Goal: Task Accomplishment & Management: Manage account settings

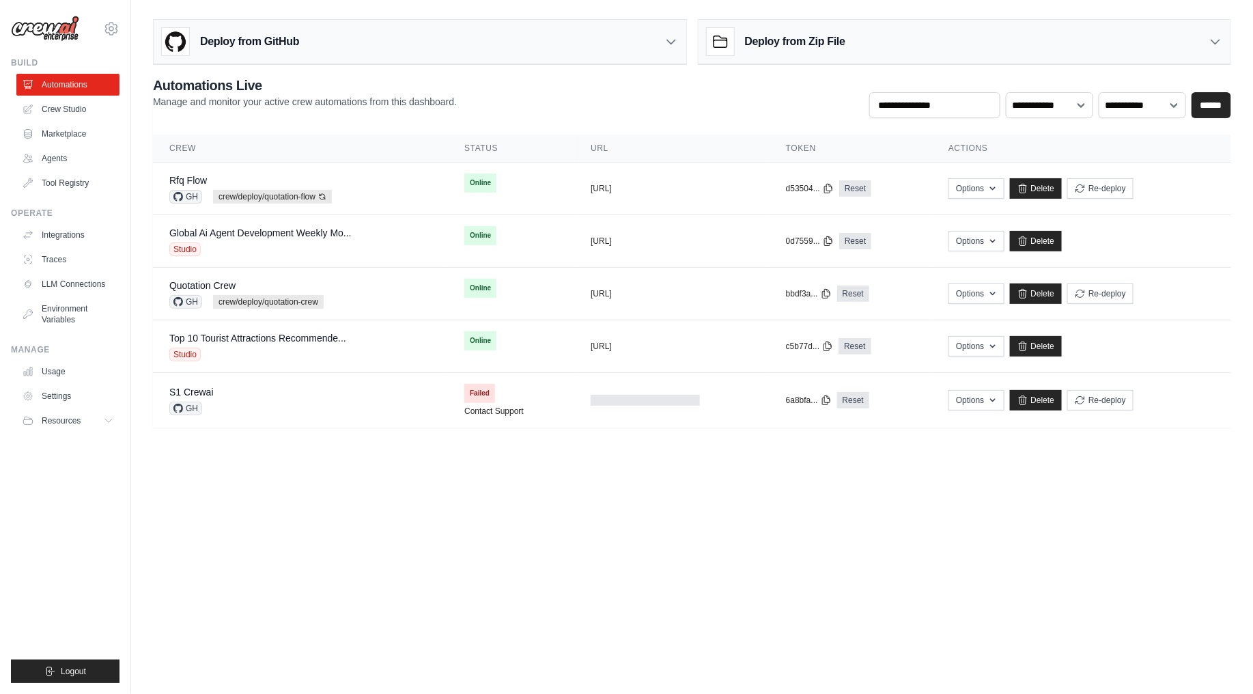
click at [478, 520] on body "[DOMAIN_NAME][EMAIL_ADDRESS][PERSON_NAME][DOMAIN_NAME] Settings Build Automatio…" at bounding box center [626, 347] width 1253 height 694
click at [466, 541] on body "neo.kim@kt.com Settings Build Automations Crew Studio" at bounding box center [626, 347] width 1253 height 694
click at [96, 417] on button "Resources" at bounding box center [69, 421] width 103 height 22
click at [89, 447] on span "Documentation" at bounding box center [75, 443] width 55 height 11
click at [57, 467] on span "GitHub" at bounding box center [60, 465] width 25 height 11
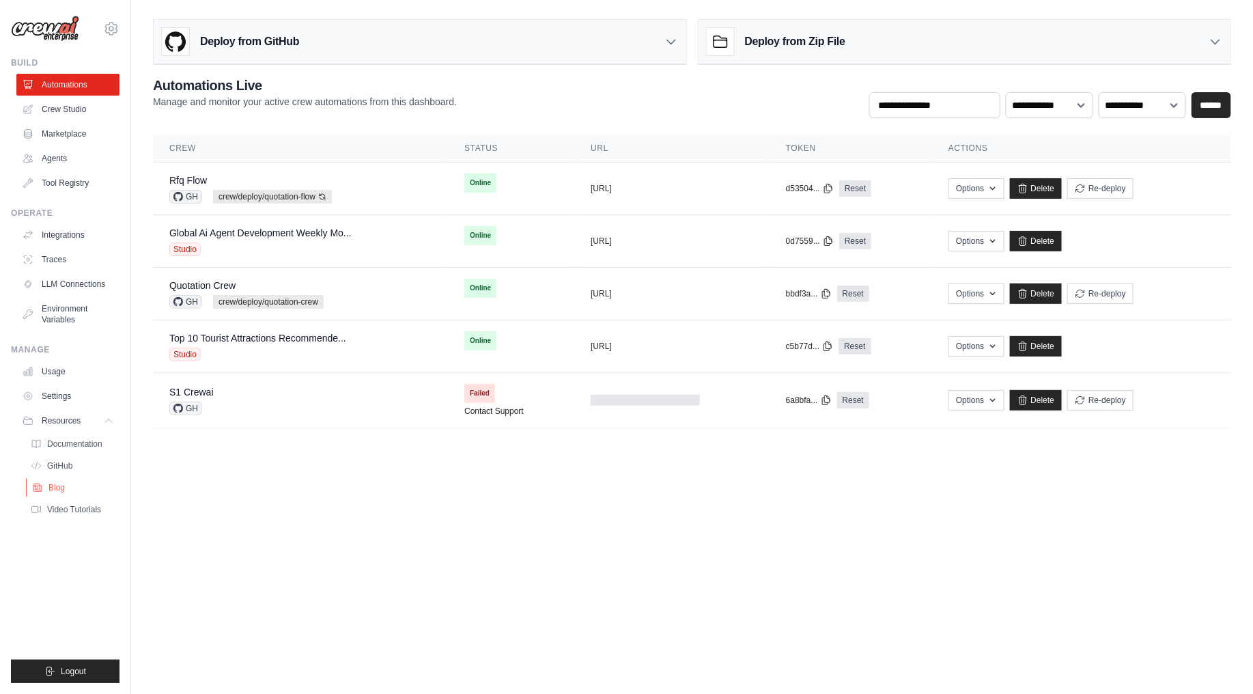
click at [48, 490] on span "Blog" at bounding box center [56, 487] width 16 height 11
click at [89, 509] on span "Video Tutorials" at bounding box center [75, 509] width 54 height 11
click at [104, 415] on icon at bounding box center [109, 420] width 11 height 11
click at [50, 401] on link "Settings" at bounding box center [69, 396] width 103 height 22
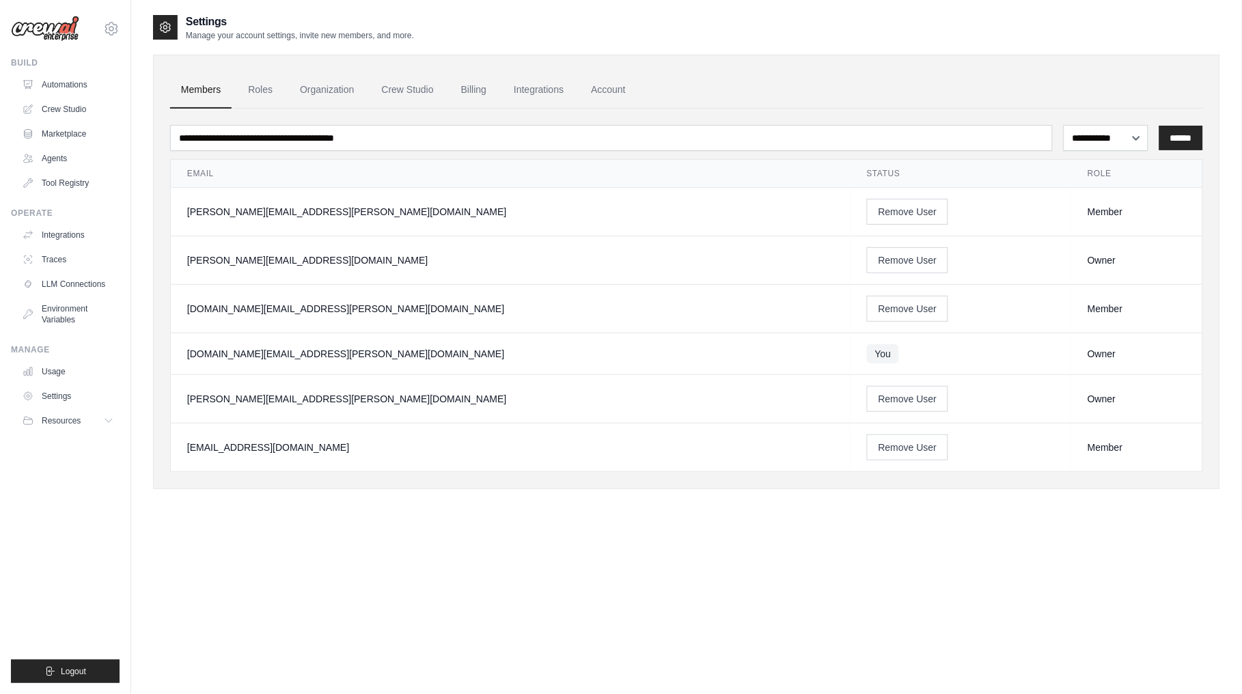
click at [421, 543] on div "**********" at bounding box center [686, 361] width 1067 height 694
click at [415, 558] on div "**********" at bounding box center [686, 361] width 1067 height 694
click at [485, 531] on div "**********" at bounding box center [686, 361] width 1067 height 694
click at [483, 554] on div "**********" at bounding box center [686, 361] width 1067 height 694
click at [473, 528] on div "**********" at bounding box center [686, 361] width 1067 height 694
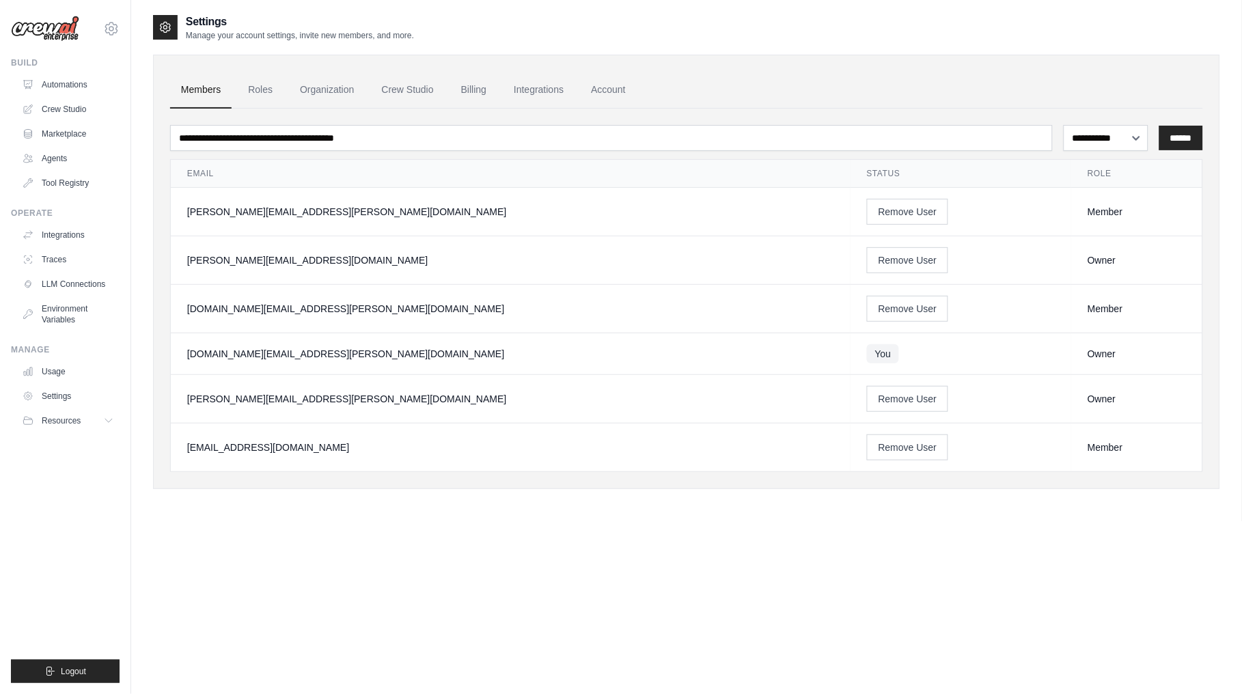
click at [473, 542] on div "**********" at bounding box center [686, 361] width 1067 height 694
click at [472, 542] on div "**********" at bounding box center [686, 361] width 1067 height 694
click at [472, 550] on div "**********" at bounding box center [686, 361] width 1067 height 694
click at [264, 94] on link "Roles" at bounding box center [260, 90] width 46 height 37
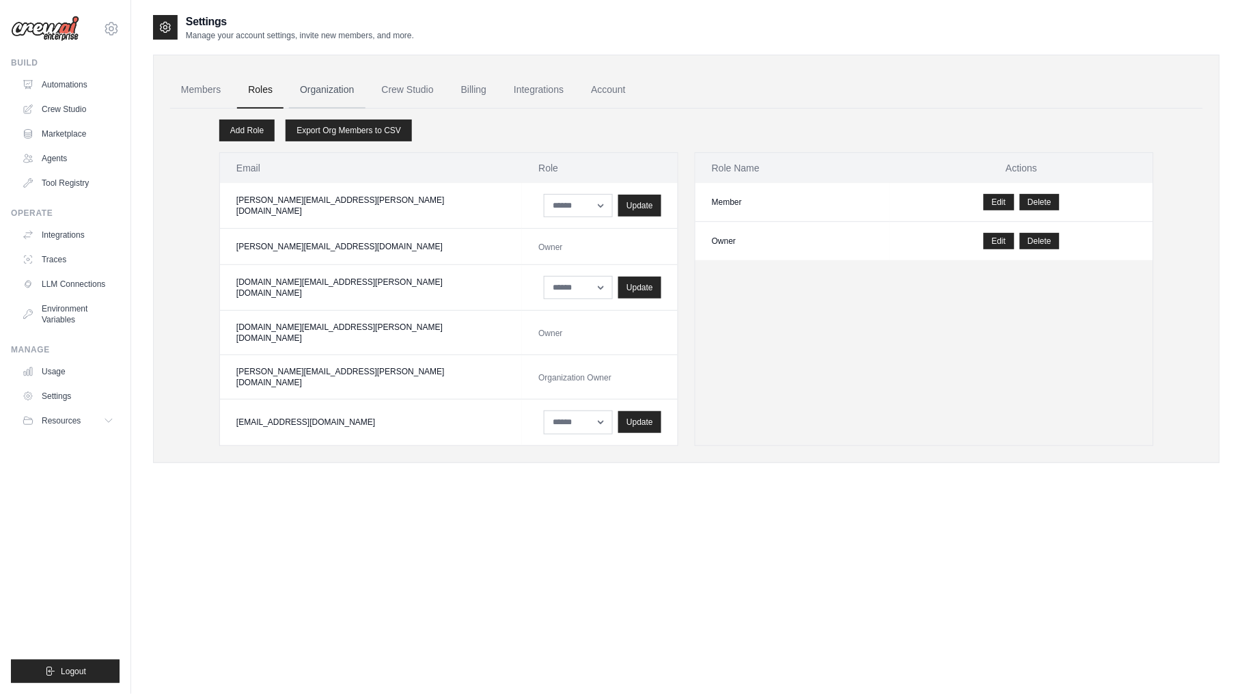
click at [338, 91] on link "Organization" at bounding box center [327, 90] width 76 height 37
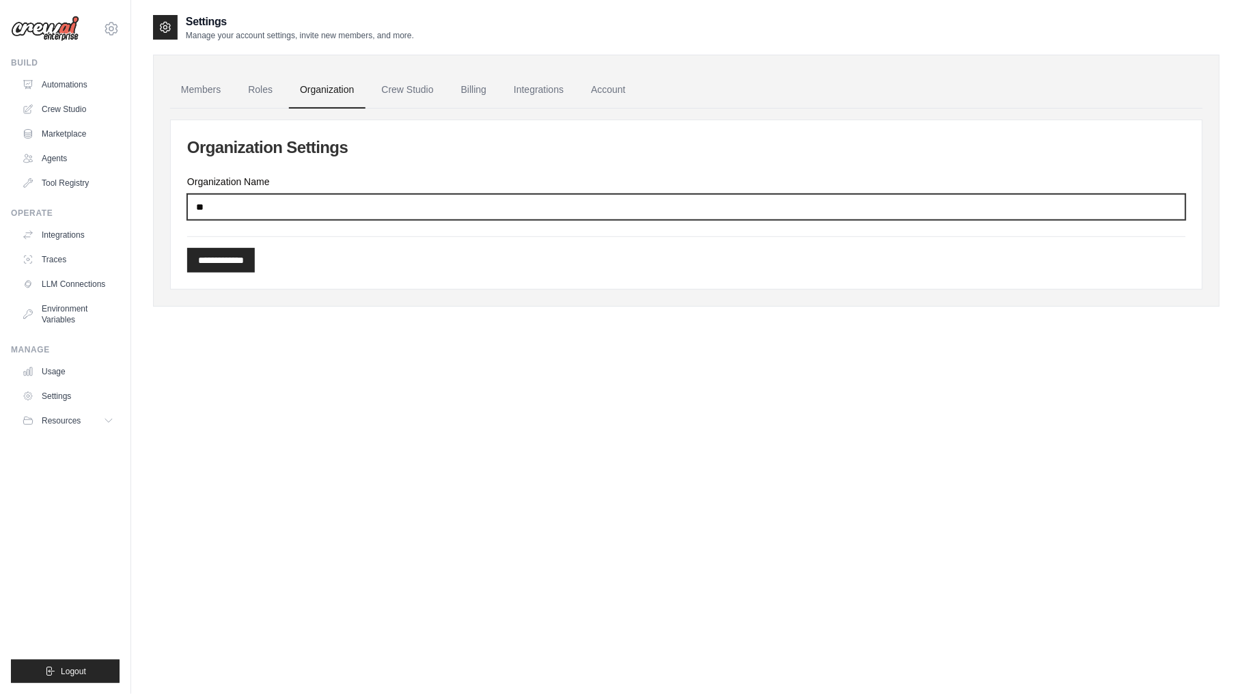
click at [384, 212] on input "**" at bounding box center [686, 207] width 998 height 26
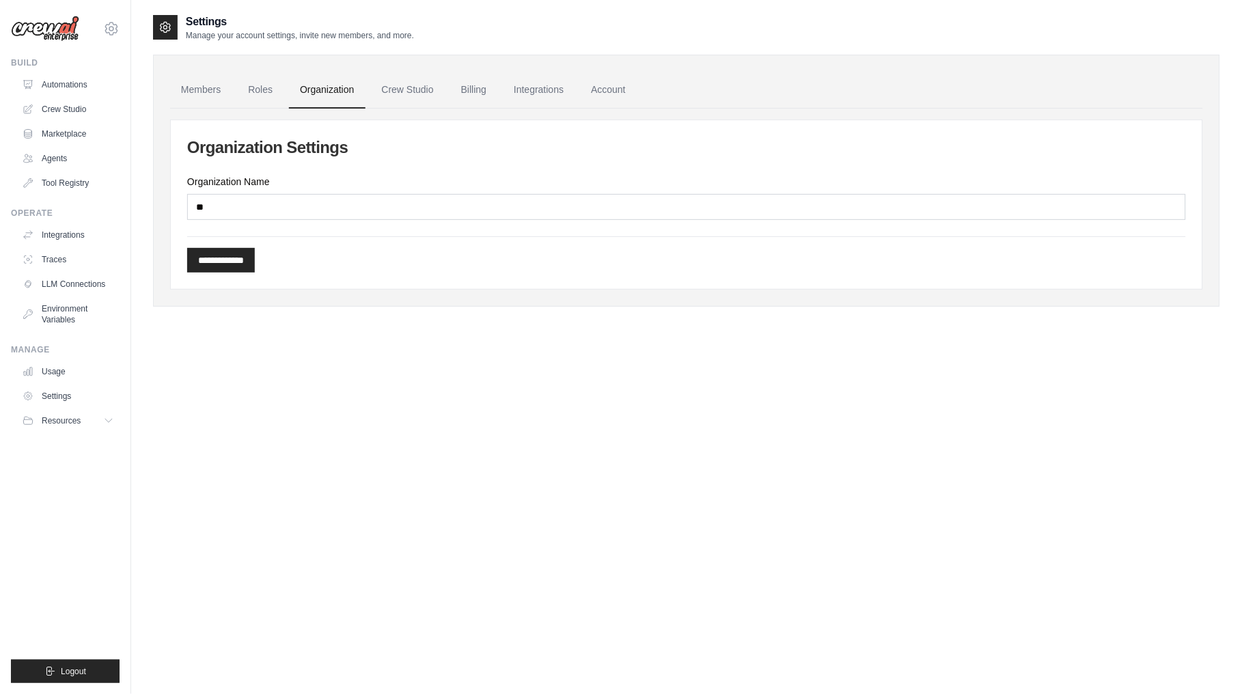
click at [374, 281] on div "**********" at bounding box center [686, 204] width 1031 height 169
click at [423, 96] on link "Crew Studio" at bounding box center [408, 90] width 74 height 37
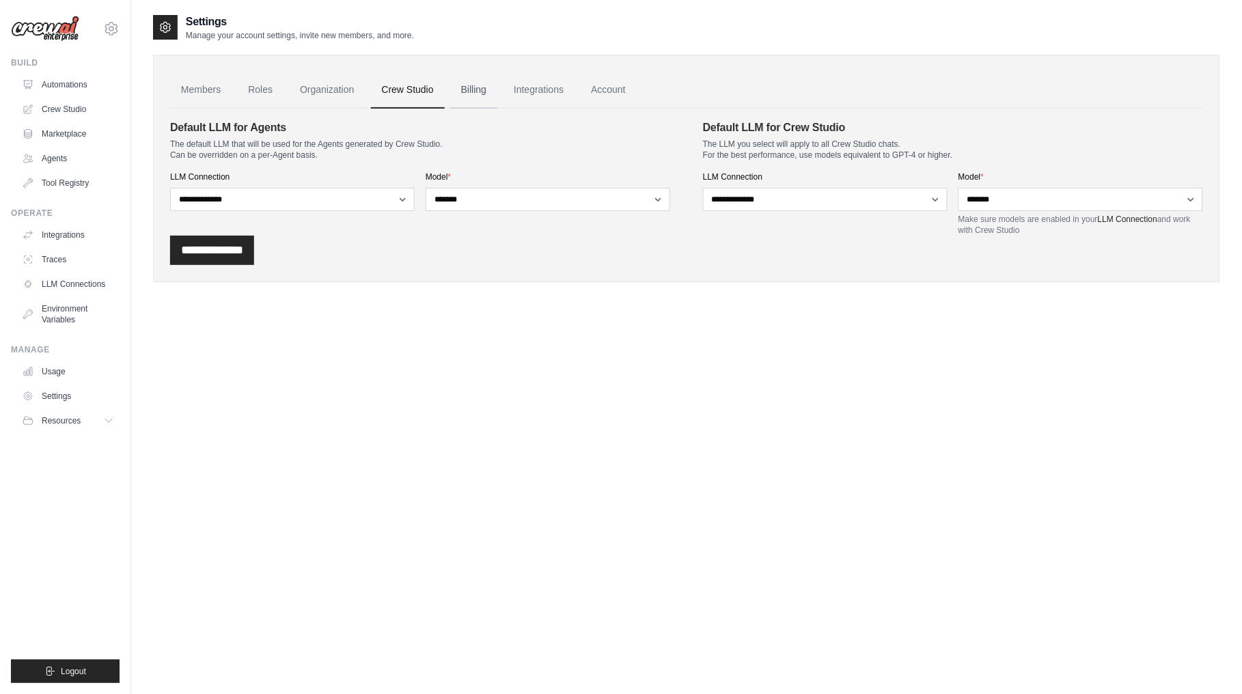
click at [497, 86] on link "Billing" at bounding box center [473, 90] width 47 height 37
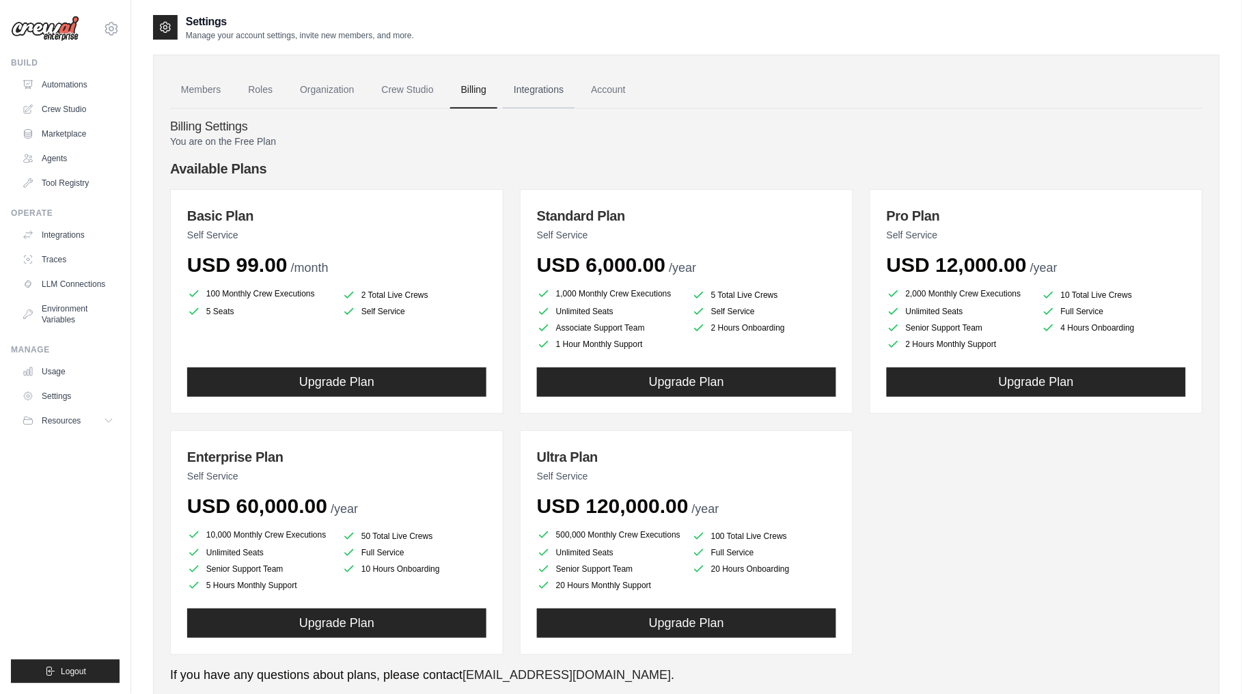
click at [550, 85] on link "Integrations" at bounding box center [539, 90] width 72 height 37
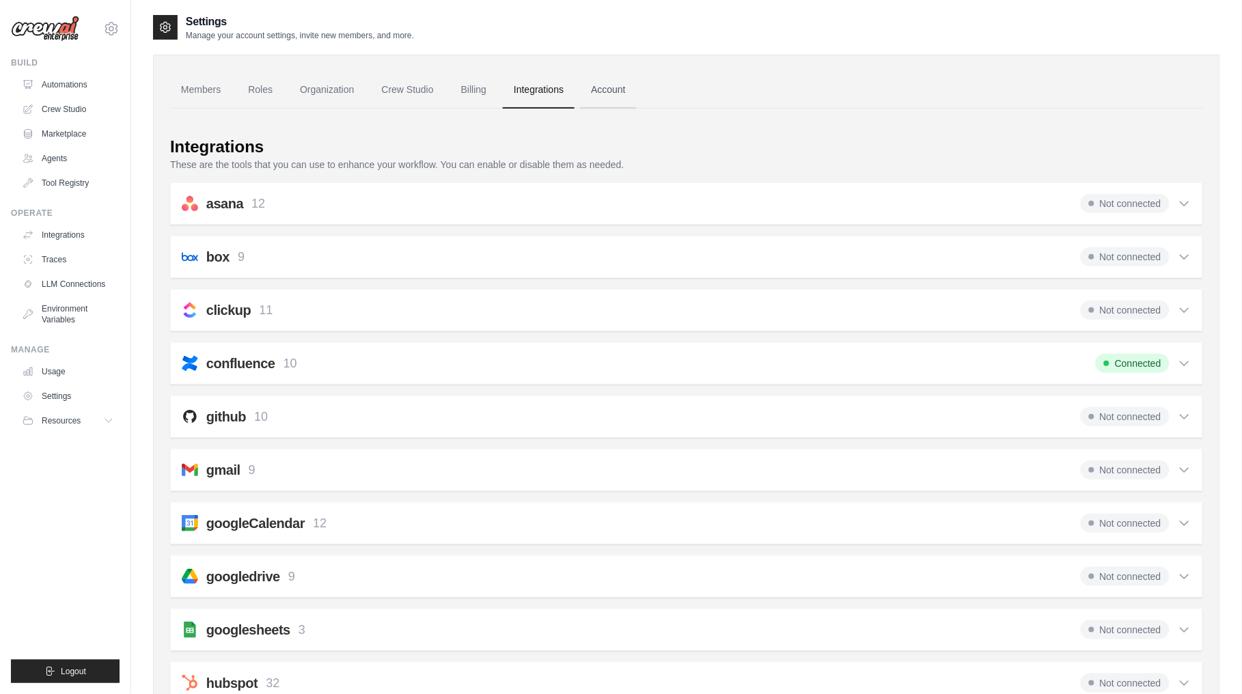
click at [629, 94] on link "Account" at bounding box center [608, 90] width 57 height 37
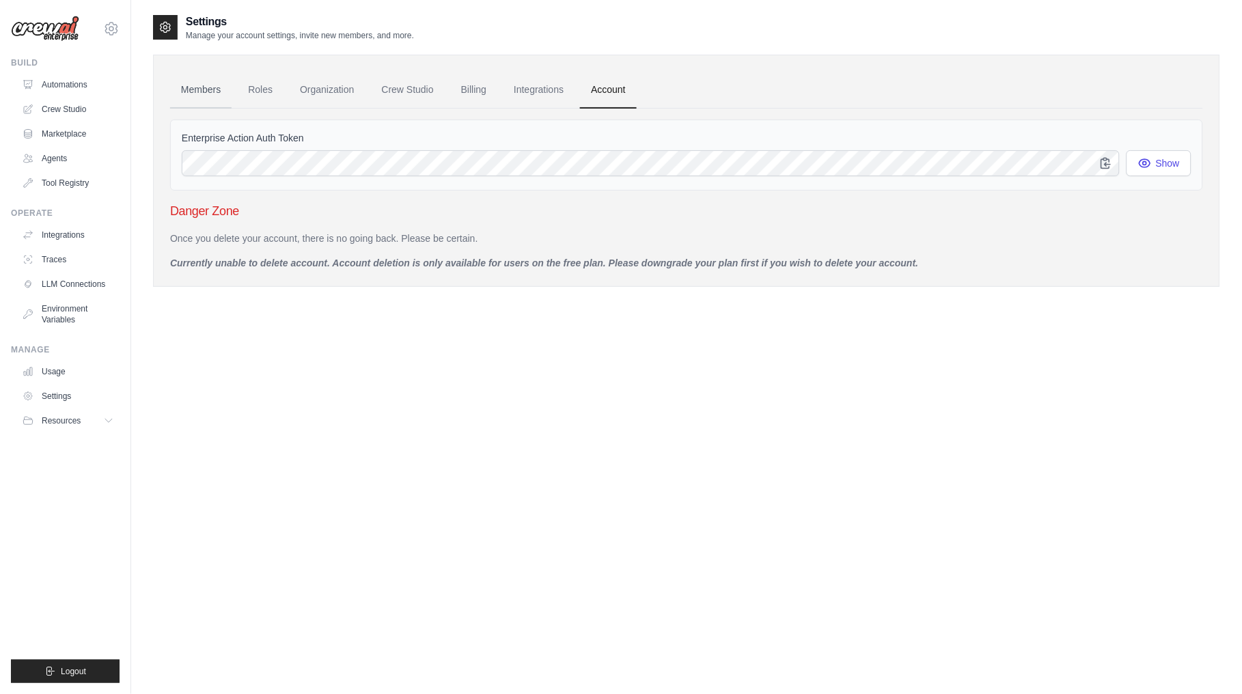
click at [197, 93] on link "Members" at bounding box center [200, 90] width 61 height 37
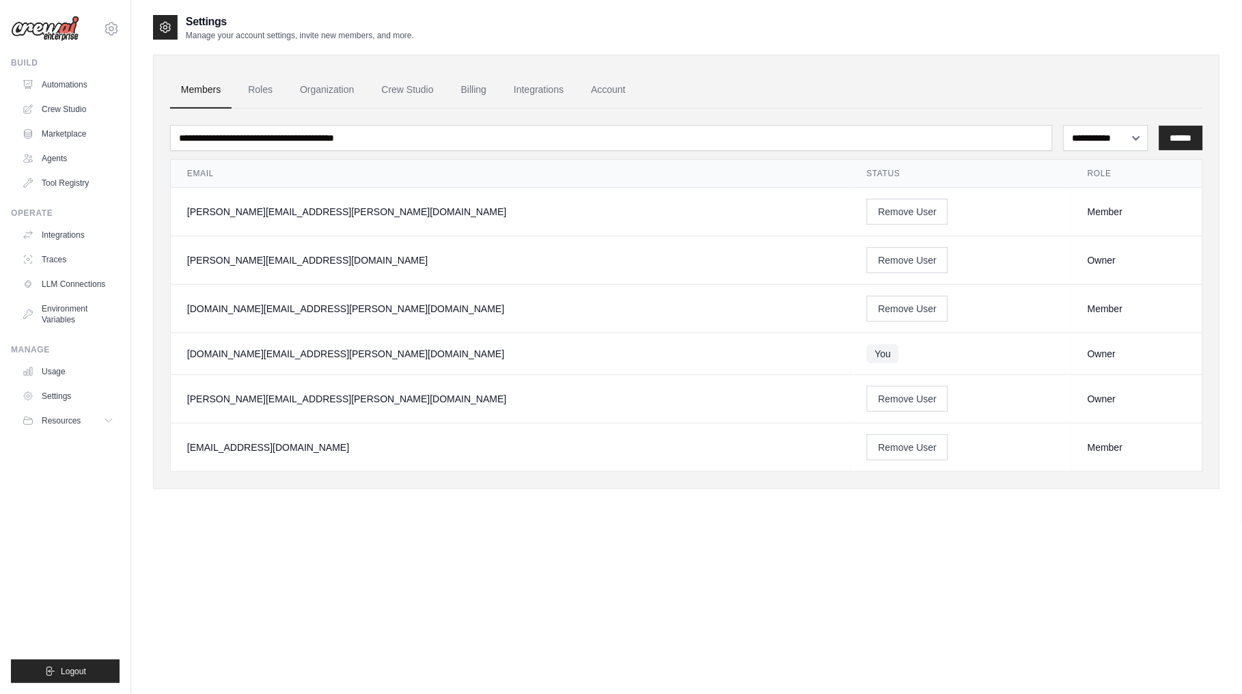
click at [440, 527] on div "**********" at bounding box center [686, 361] width 1067 height 694
click at [432, 555] on div "**********" at bounding box center [686, 361] width 1067 height 694
click at [48, 364] on link "Usage" at bounding box center [69, 372] width 103 height 22
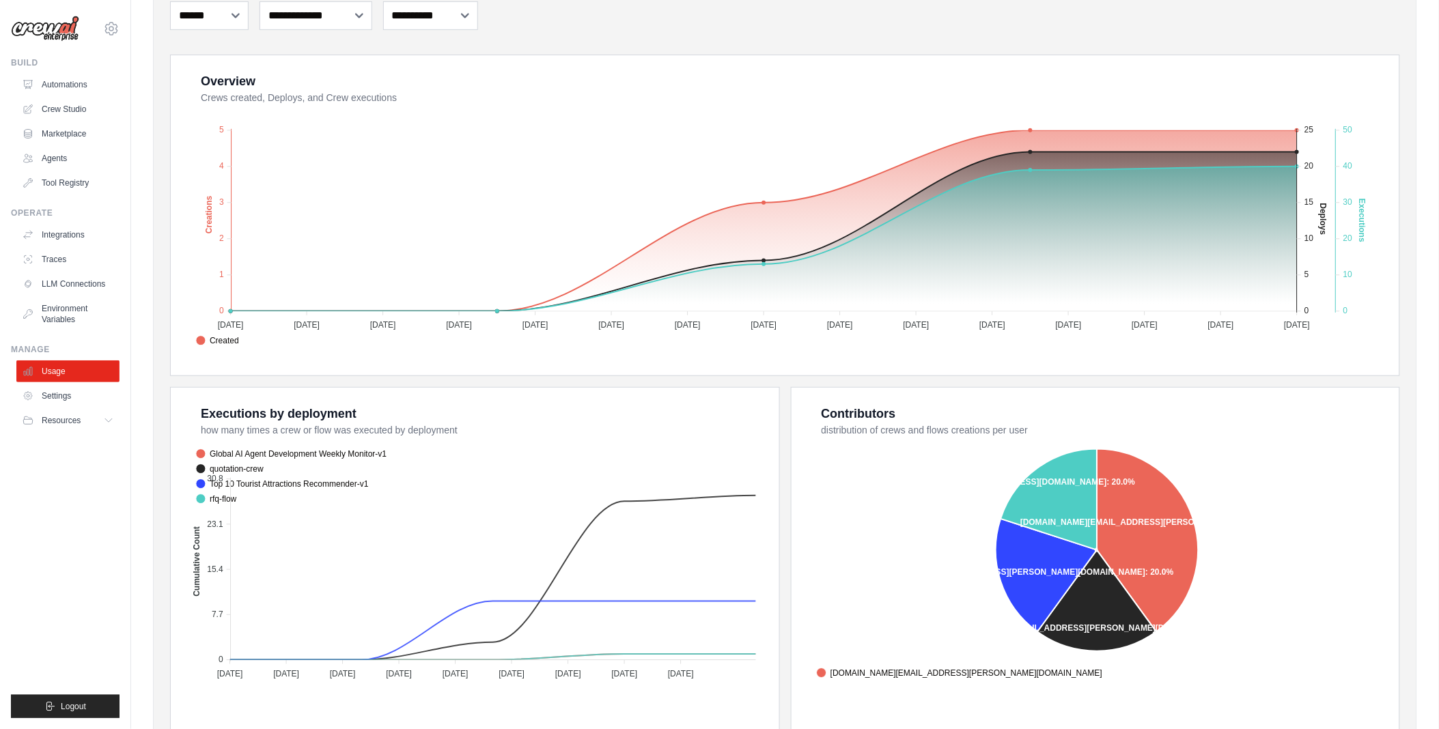
scroll to position [260, 0]
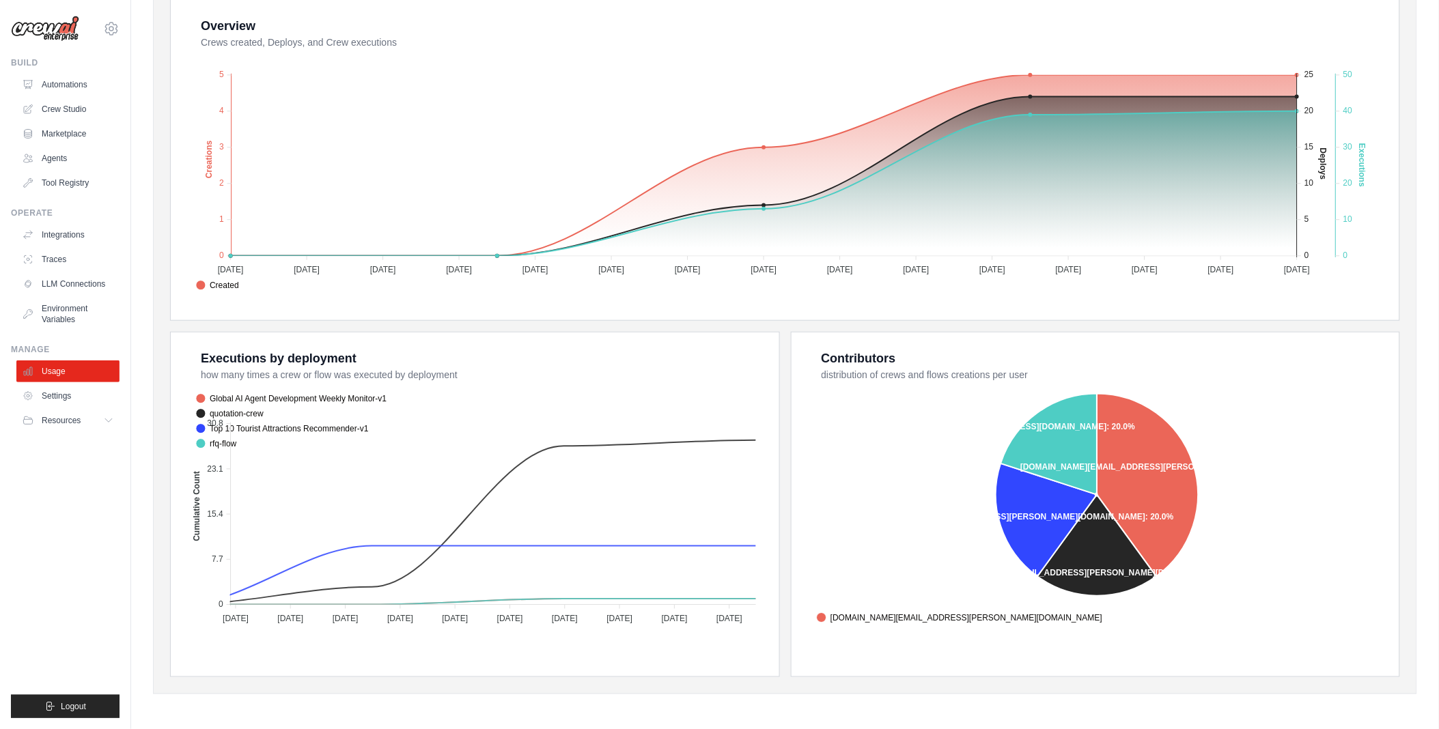
click at [792, 369] on div "Contributors distribution of crews and flows creations per user neo.kim@kt.com …" at bounding box center [1096, 505] width 608 height 344
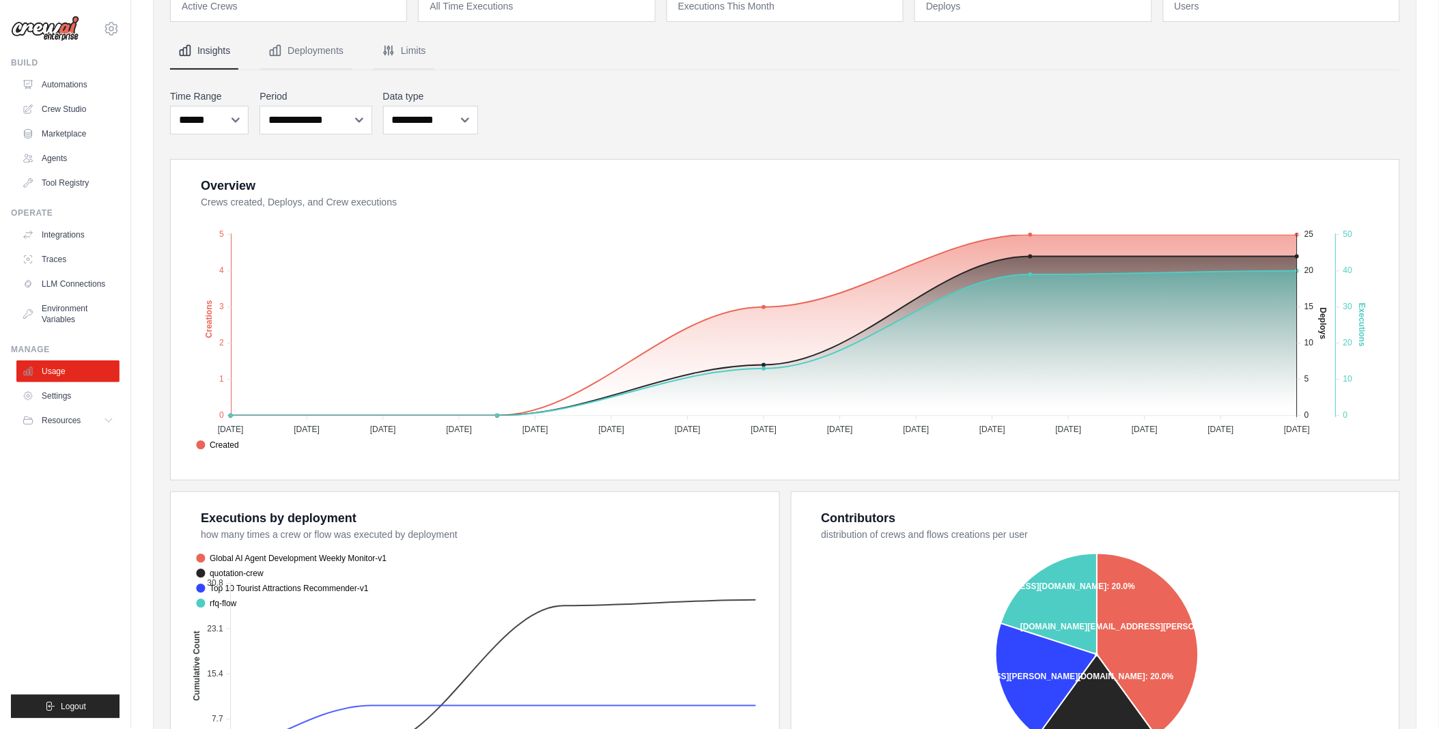
scroll to position [0, 0]
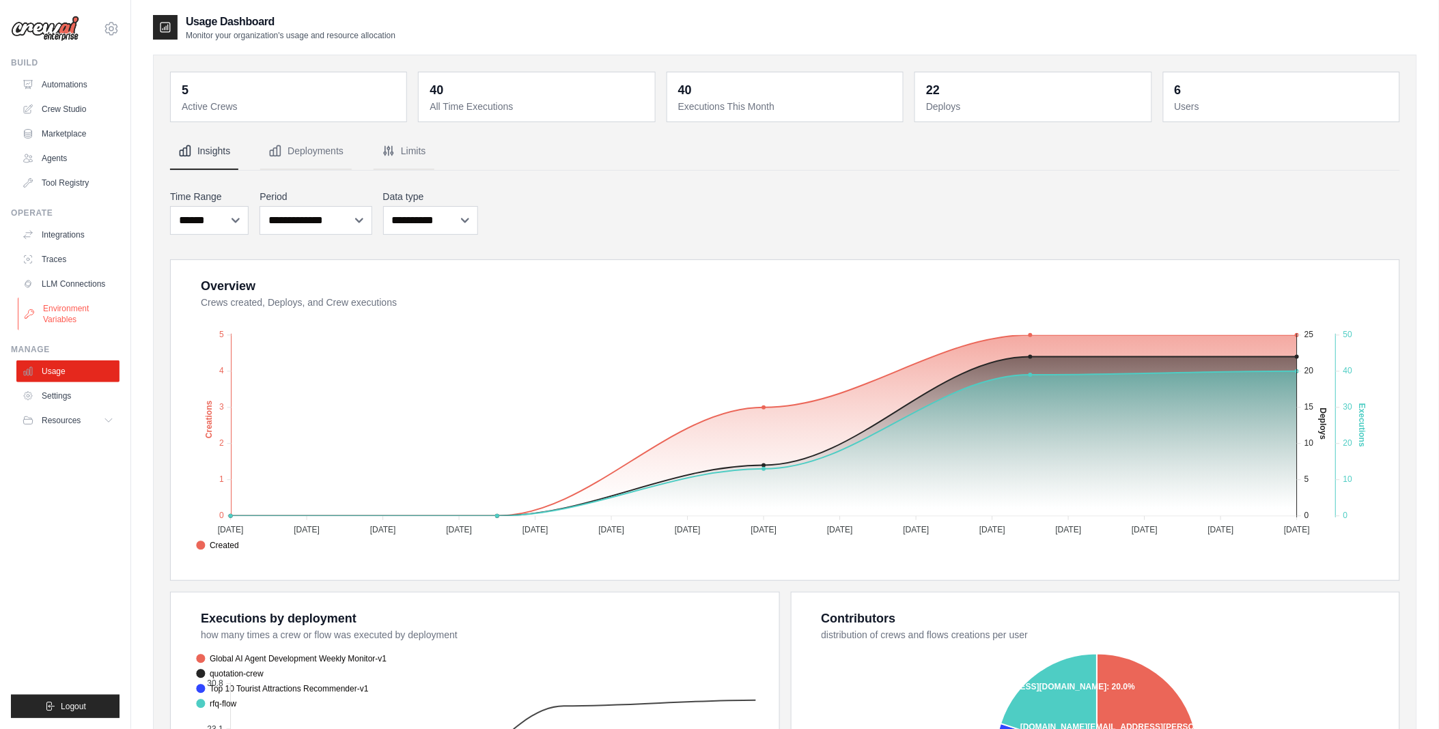
click at [83, 310] on link "Environment Variables" at bounding box center [69, 314] width 103 height 33
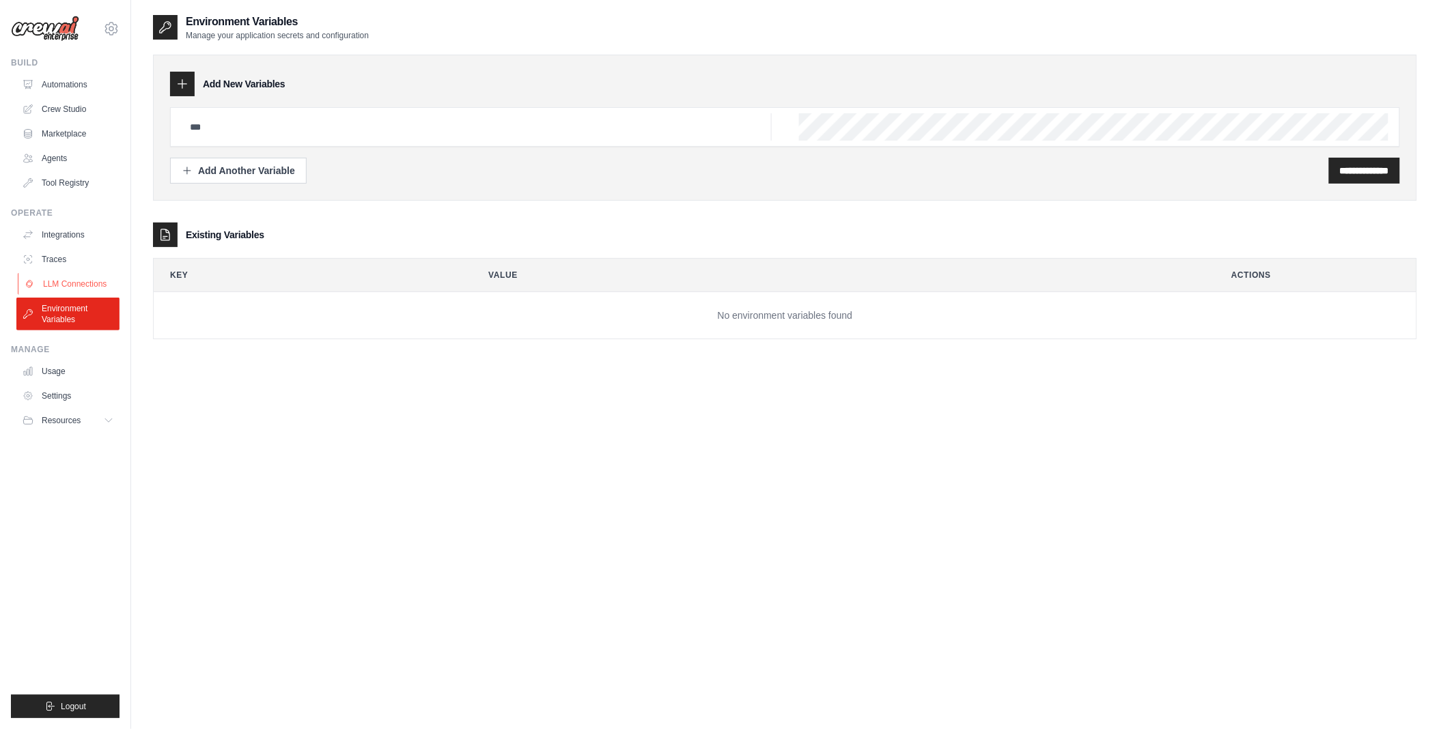
click at [79, 282] on link "LLM Connections" at bounding box center [69, 284] width 103 height 22
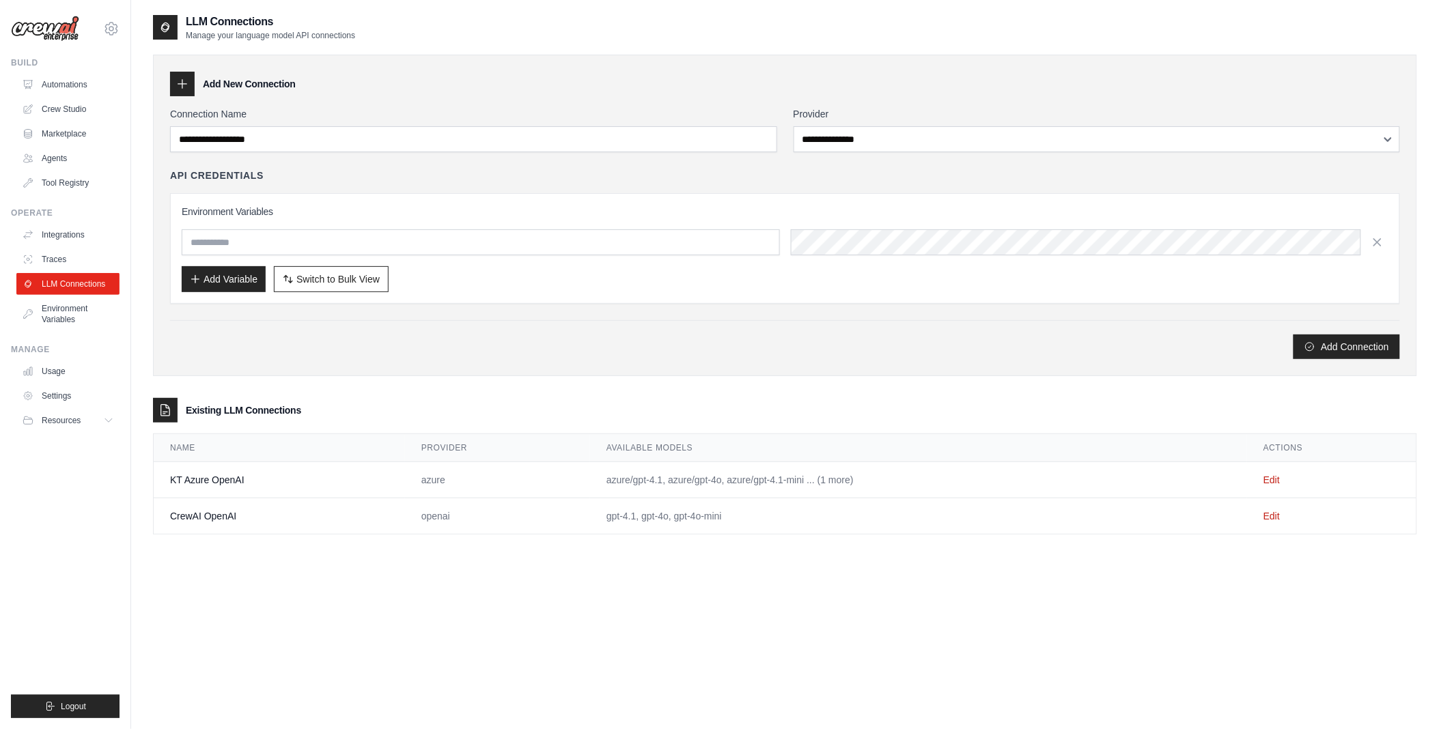
click at [841, 480] on td "azure/gpt-4.1, azure/gpt-4o, azure/gpt-4.1-mini ... (1 more)" at bounding box center [918, 480] width 657 height 36
click at [807, 482] on td "azure/gpt-4.1, azure/gpt-4o, azure/gpt-4.1-mini ... (1 more)" at bounding box center [918, 480] width 657 height 36
click at [690, 437] on th "Available Models" at bounding box center [918, 448] width 657 height 28
click at [59, 257] on link "Traces" at bounding box center [69, 260] width 103 height 22
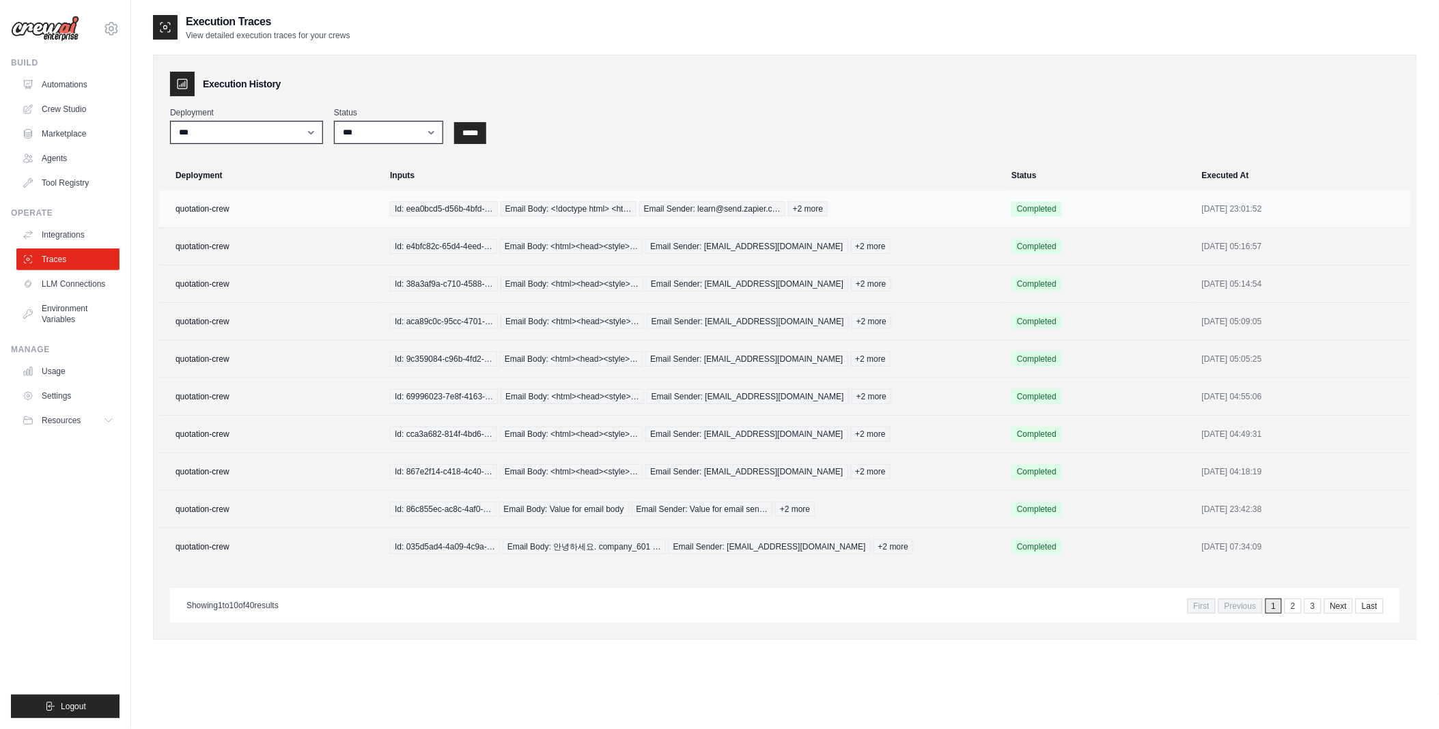
click at [359, 207] on td "quotation-crew" at bounding box center [270, 210] width 223 height 38
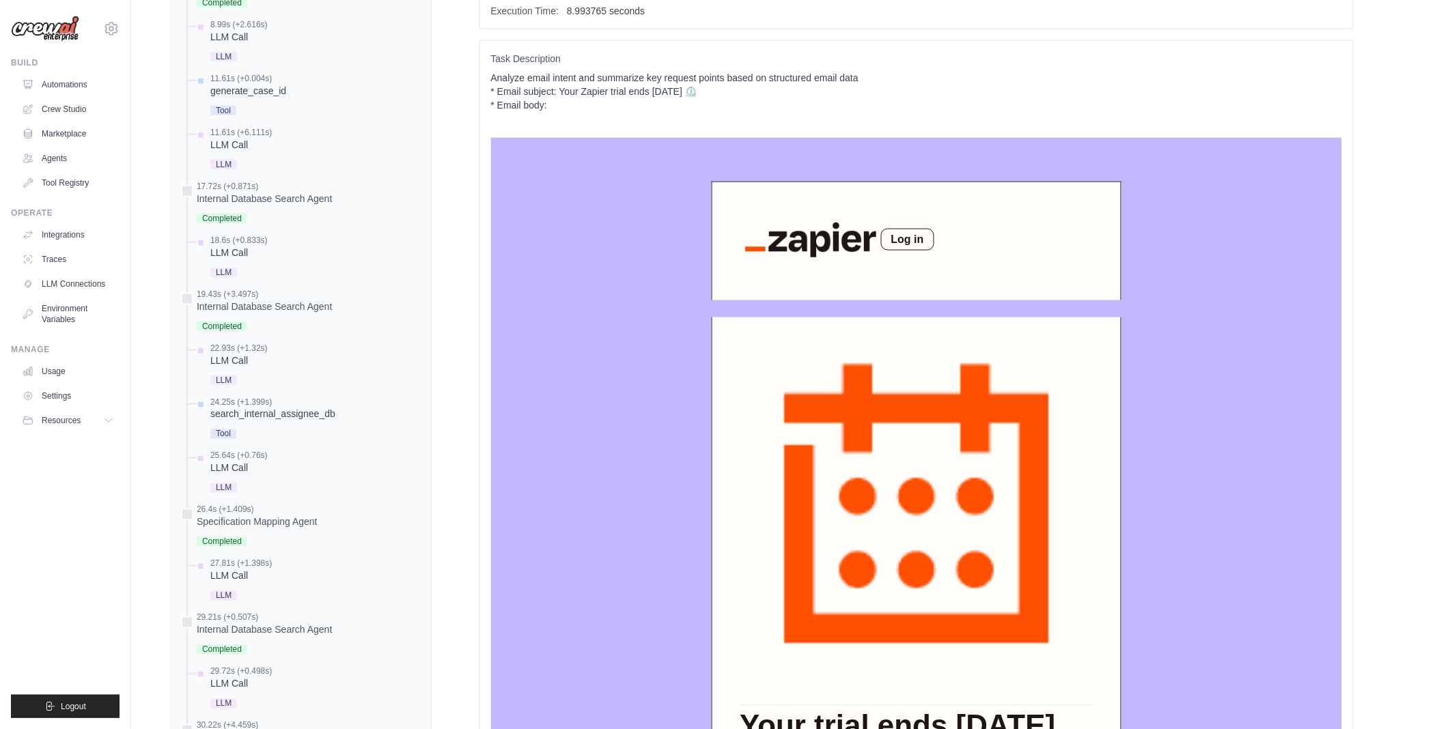
scroll to position [455, 0]
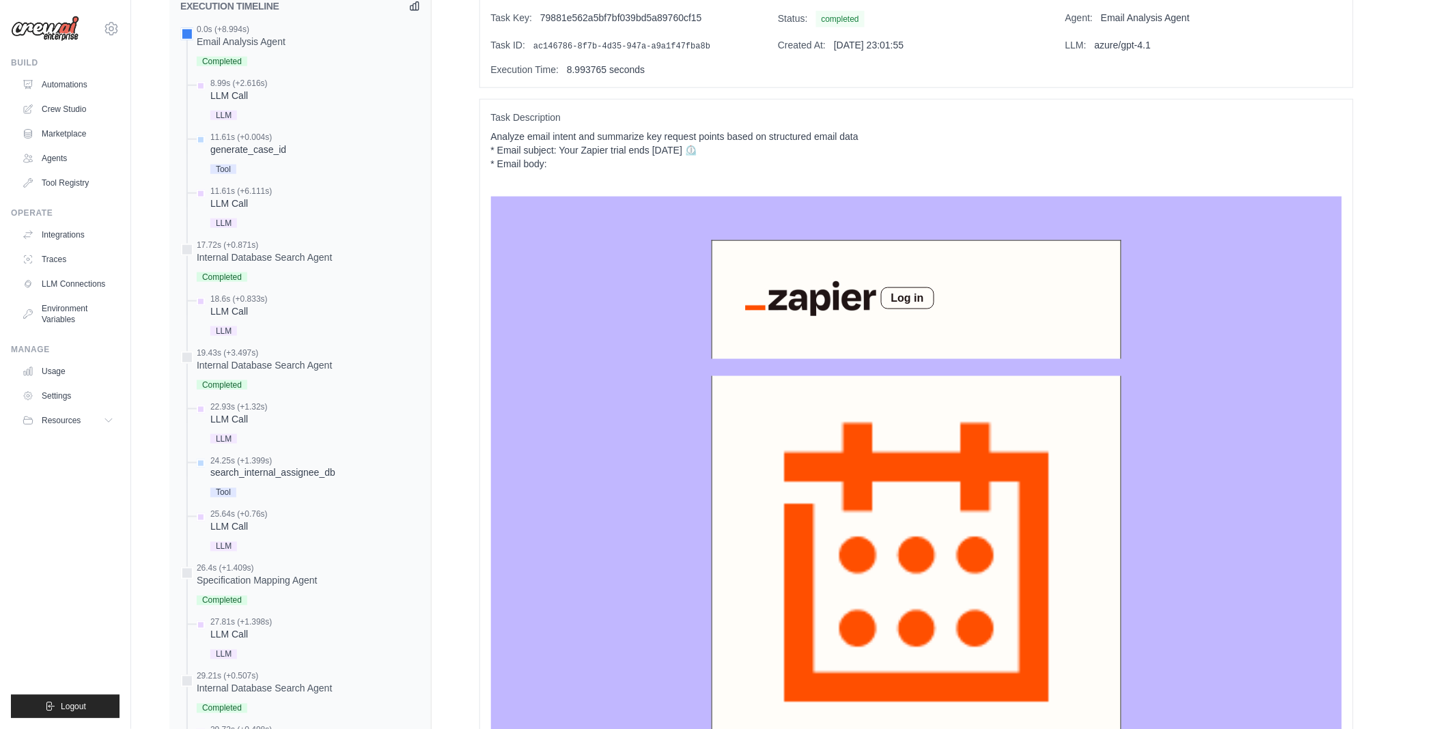
drag, startPoint x: 861, startPoint y: 453, endPoint x: 723, endPoint y: 430, distance: 140.6
copy div "Your trial ends in 3 days, Kt"
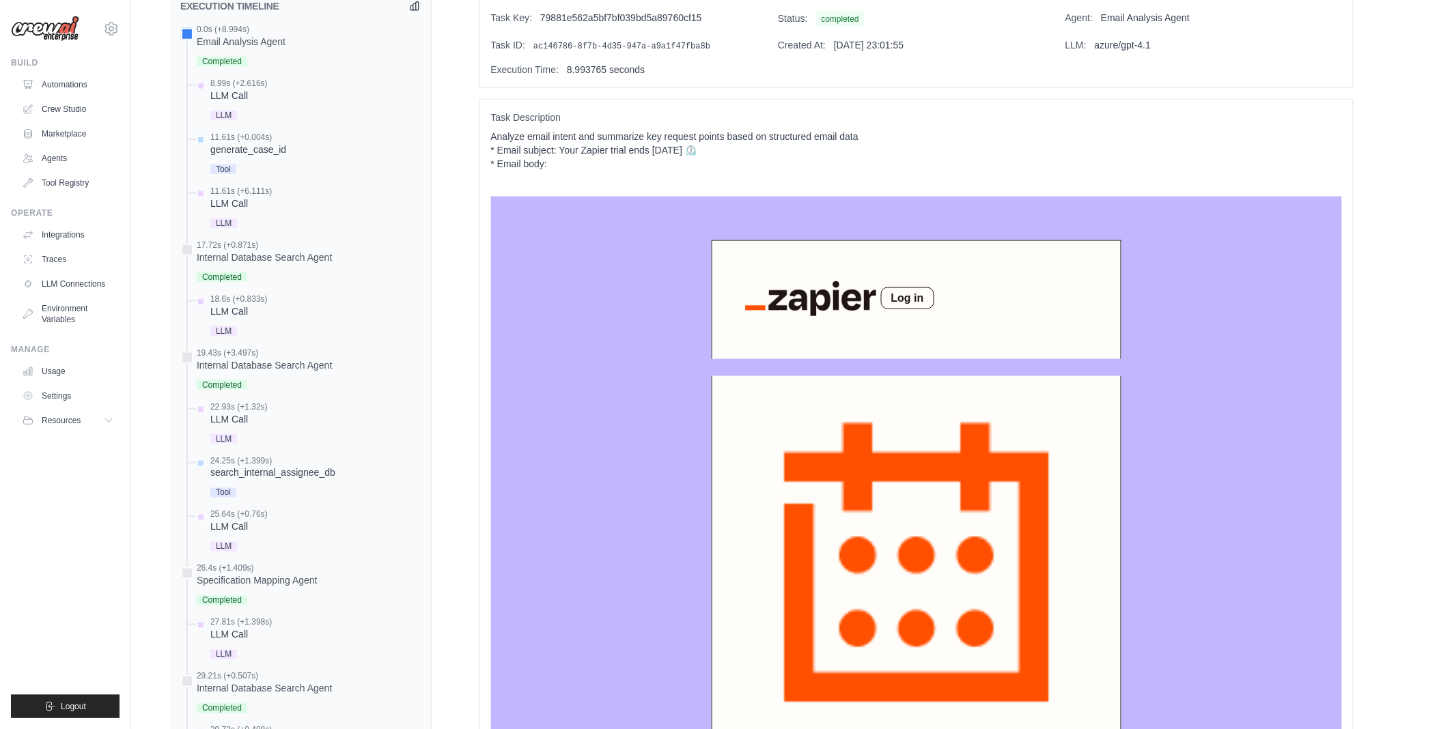
drag, startPoint x: 993, startPoint y: 529, endPoint x: 869, endPoint y: 524, distance: 124.4
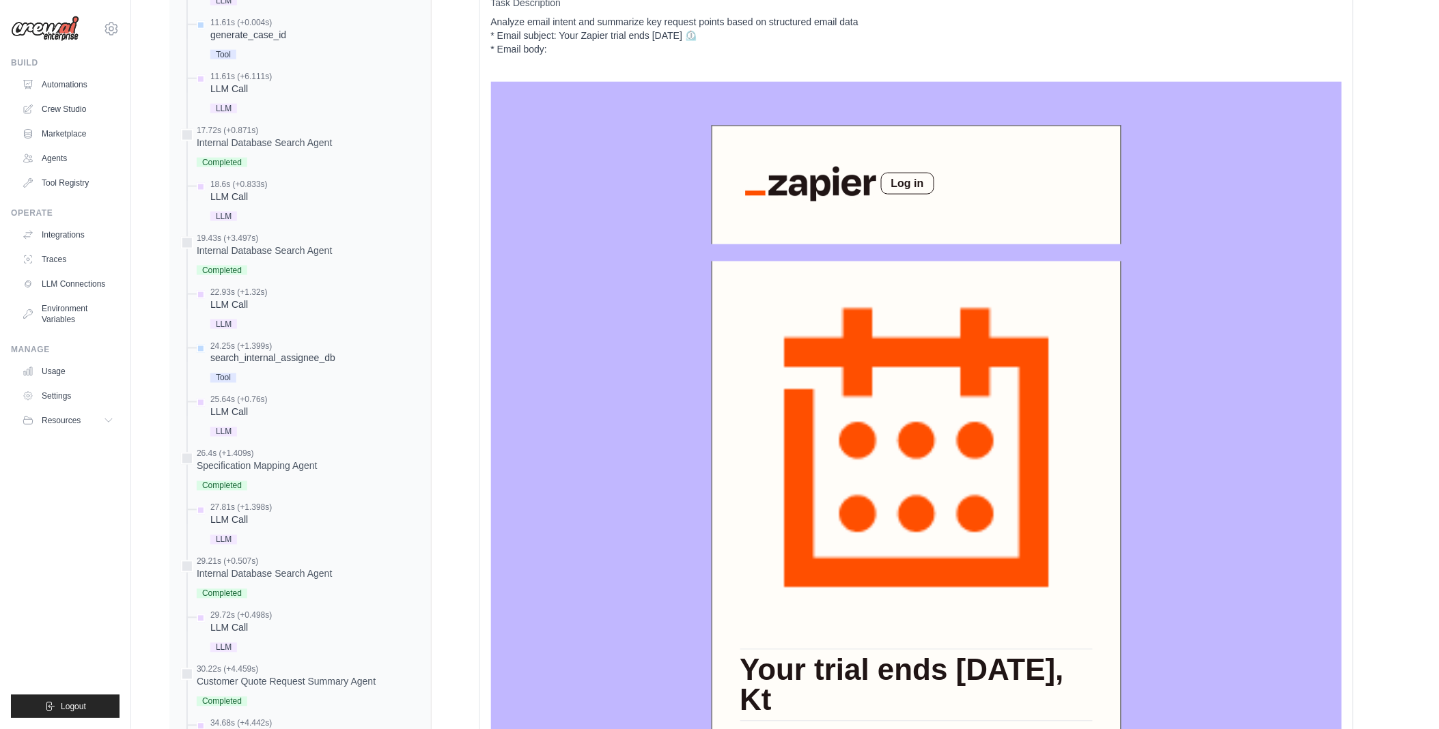
scroll to position [531, 0]
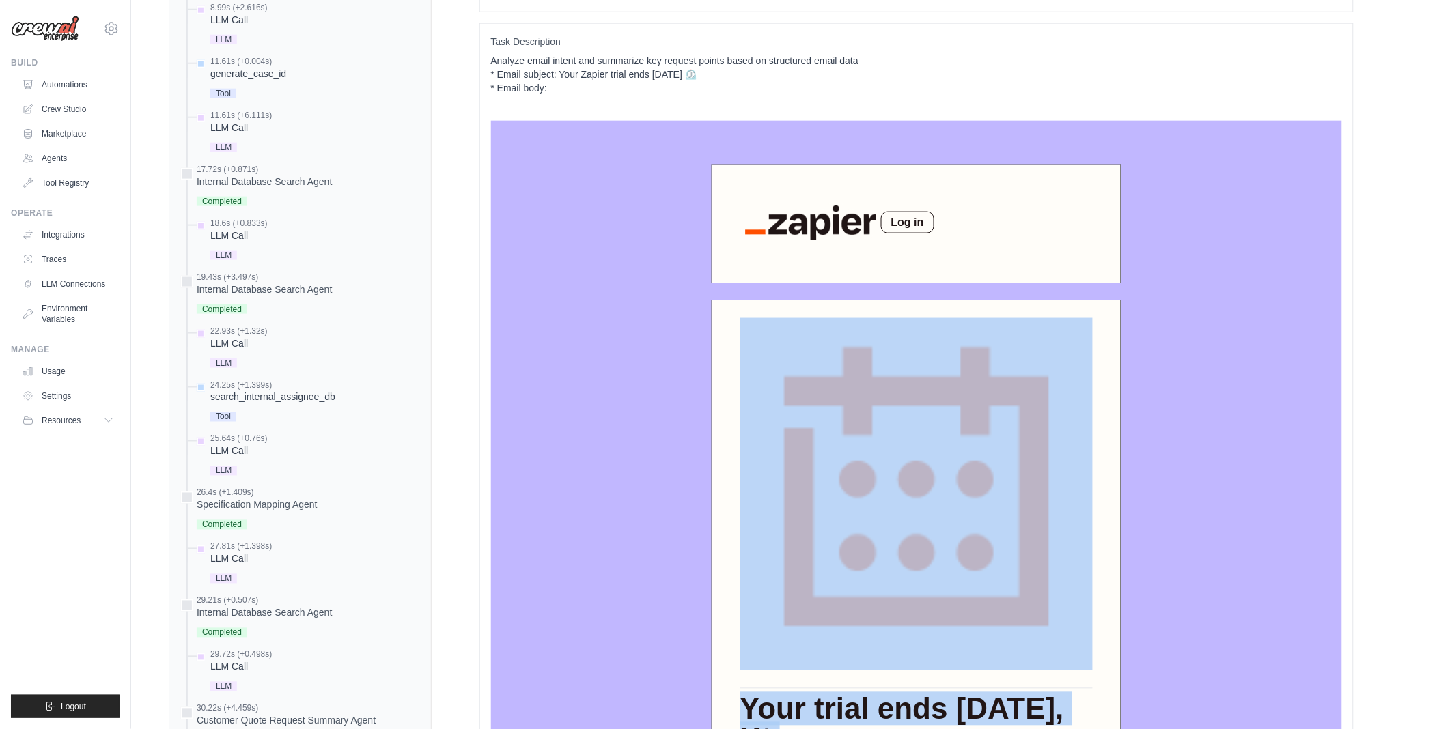
drag, startPoint x: 738, startPoint y: 419, endPoint x: 984, endPoint y: 462, distance: 249.6
click at [984, 462] on td "Your trial ends in 3 days, Kt We hope you enjoyed discovering the power of Zapi…" at bounding box center [916, 712] width 409 height 825
drag, startPoint x: 984, startPoint y: 462, endPoint x: 934, endPoint y: 455, distance: 50.4
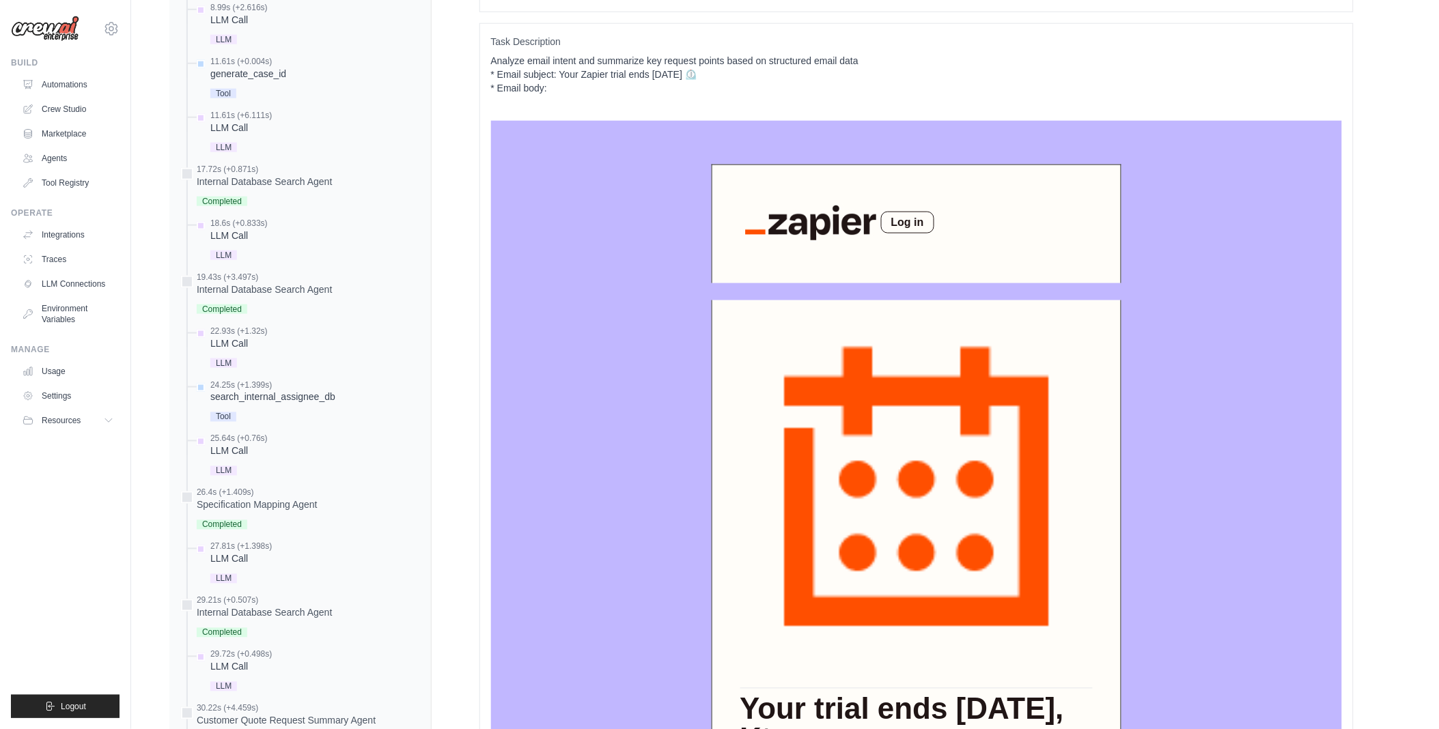
drag, startPoint x: 995, startPoint y: 456, endPoint x: 742, endPoint y: 423, distance: 254.8
copy div "We hope you enjoyed discovering the power of Zapier over the last 14 days and l…"
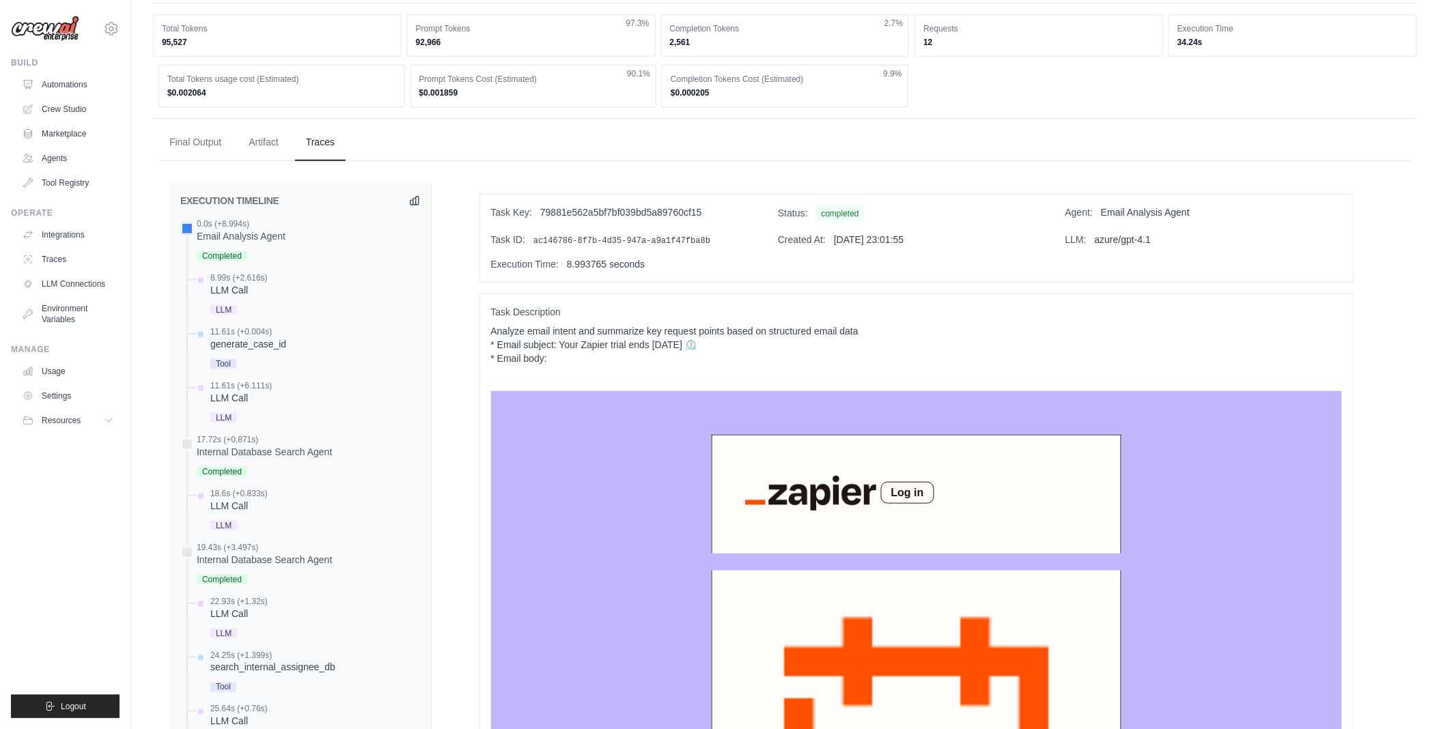
scroll to position [227, 0]
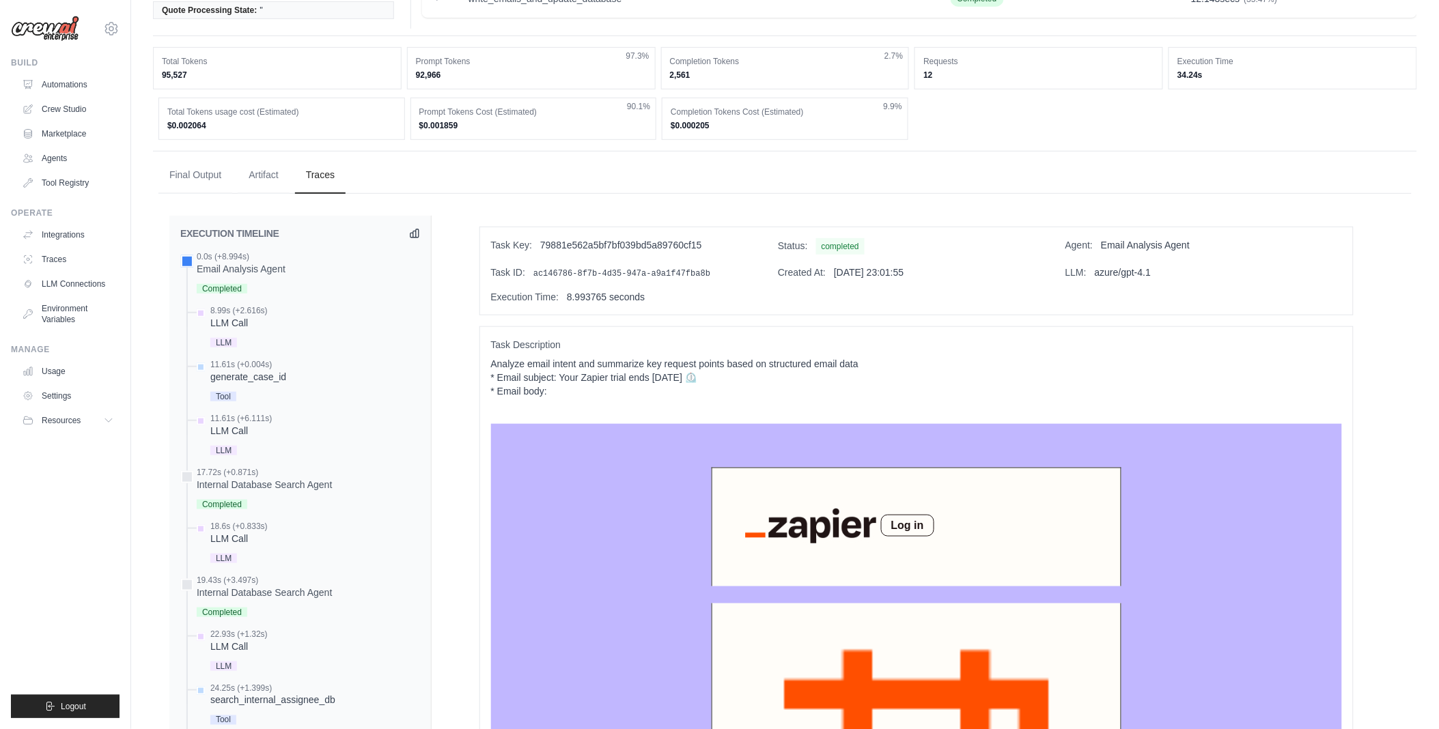
click at [704, 394] on p "Analyze email intent and summarize key request points based on structured email…" at bounding box center [916, 377] width 851 height 41
drag, startPoint x: 720, startPoint y: 390, endPoint x: 490, endPoint y: 388, distance: 230.2
copy p "* Email subject: Your Zapier trial ends in three days"
click at [922, 387] on p "Analyze email intent and summarize key request points based on structured email…" at bounding box center [916, 377] width 851 height 41
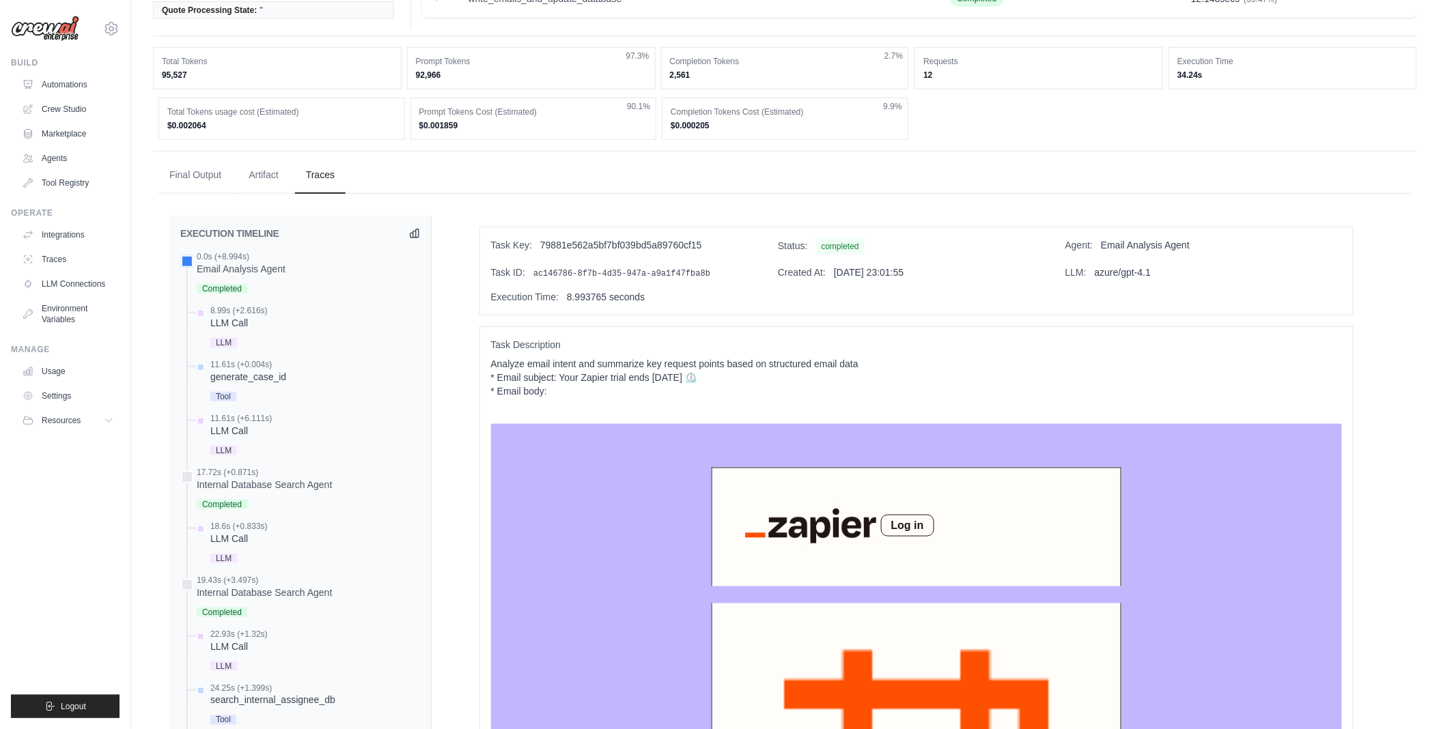
click at [933, 383] on p "Analyze email intent and summarize key request points based on structured email…" at bounding box center [916, 377] width 851 height 41
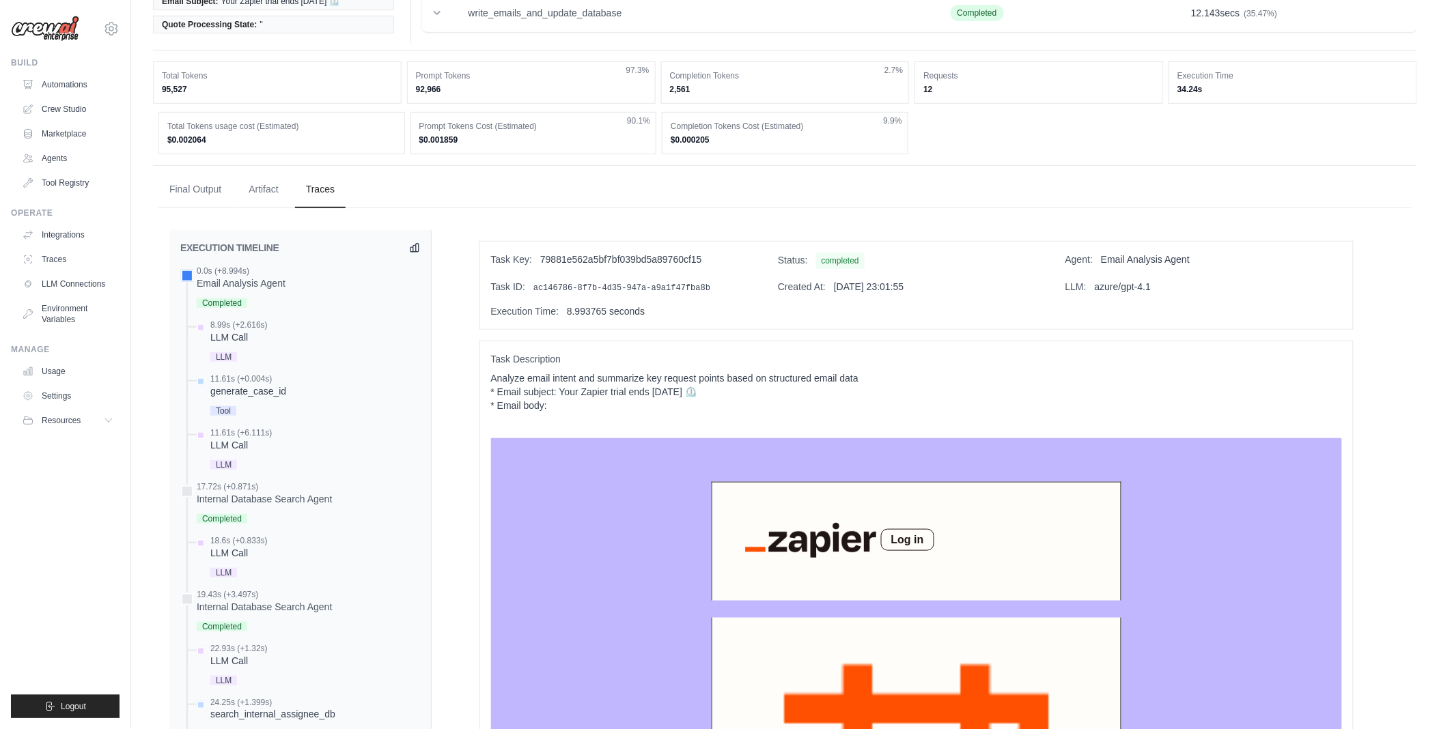
scroll to position [0, 0]
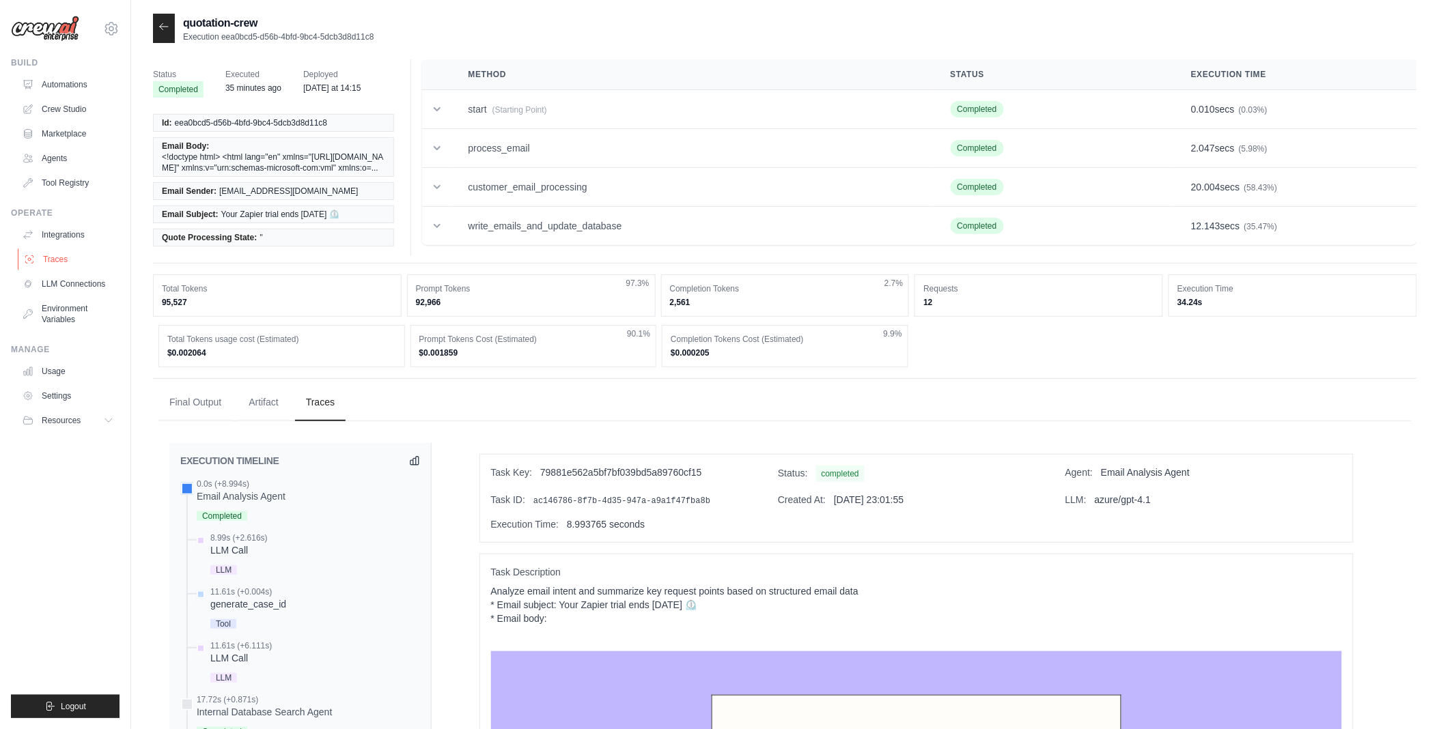
click at [48, 264] on link "Traces" at bounding box center [69, 260] width 103 height 22
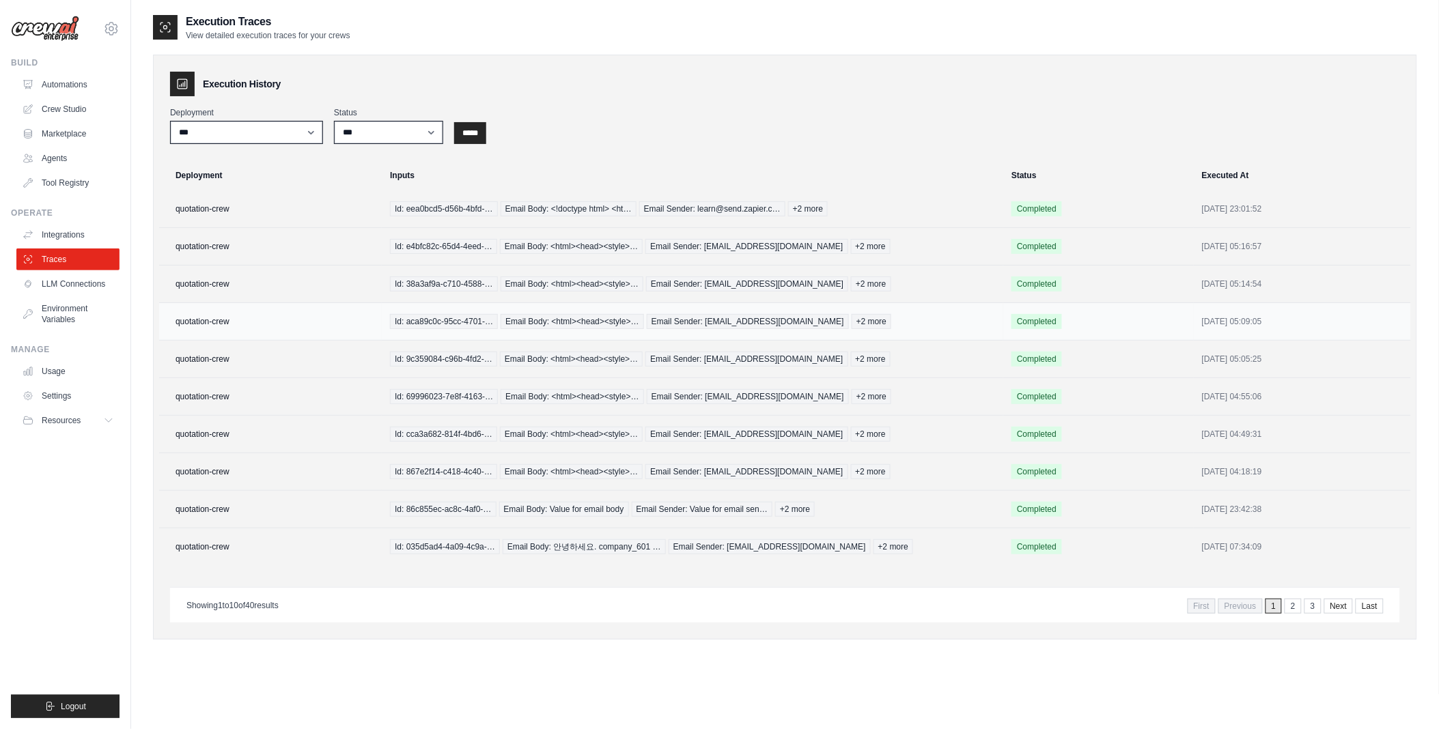
click at [427, 321] on span "Id: aca89c0c-95cc-4701-…" at bounding box center [444, 321] width 108 height 15
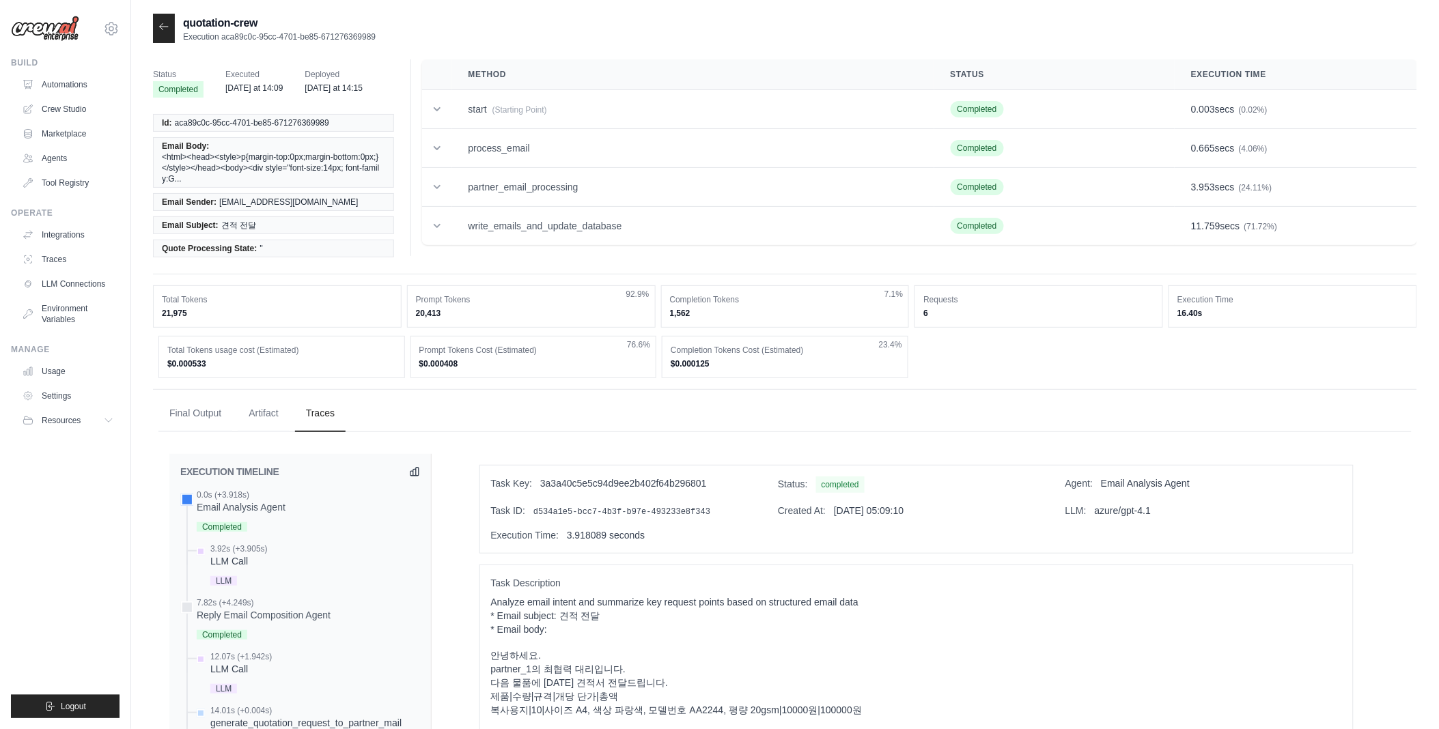
click at [837, 424] on ul "Final Output Artifact Traces" at bounding box center [784, 413] width 1253 height 37
click at [858, 666] on div "partner_1의 최협력 대리입니다." at bounding box center [916, 669] width 851 height 14
click at [975, 421] on ul "Final Output Artifact Traces" at bounding box center [784, 413] width 1253 height 37
click at [79, 238] on link "Integrations" at bounding box center [69, 235] width 103 height 22
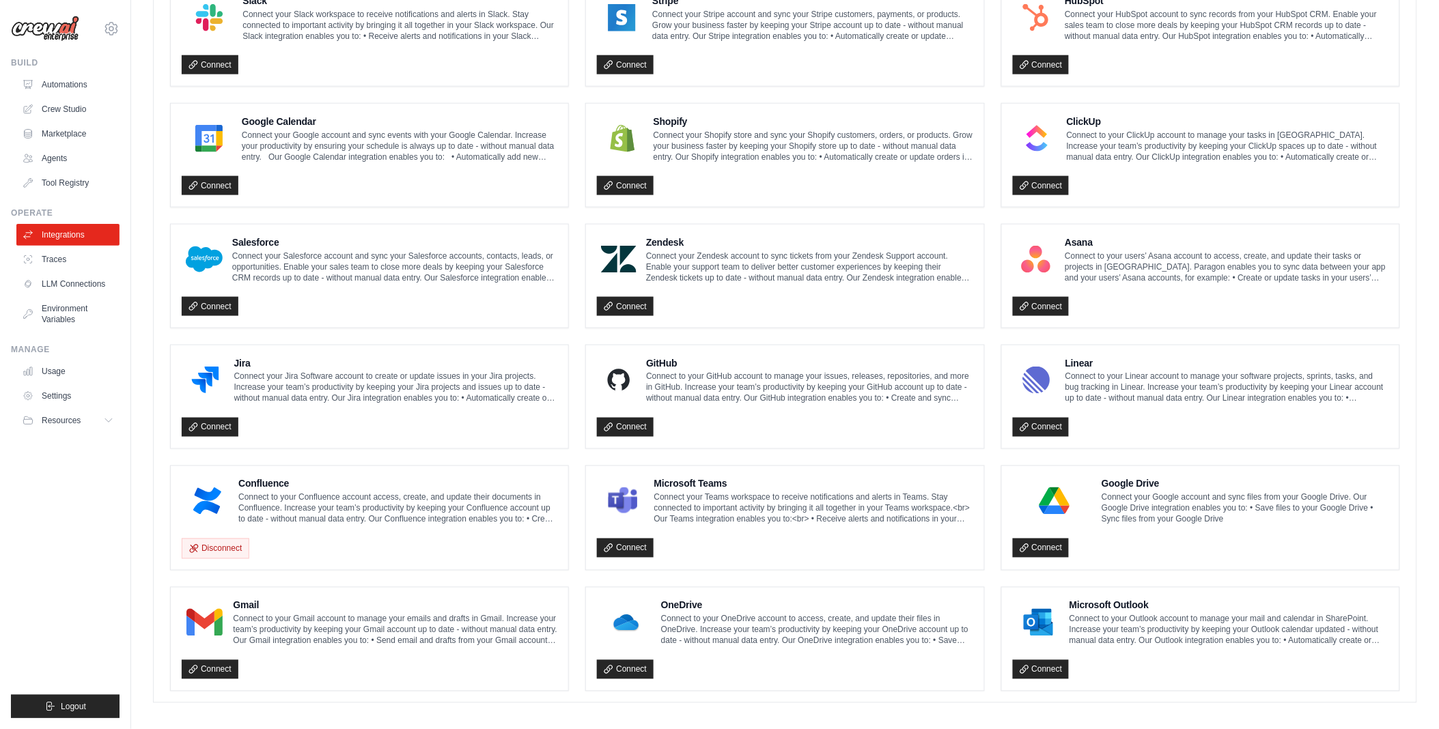
scroll to position [550, 0]
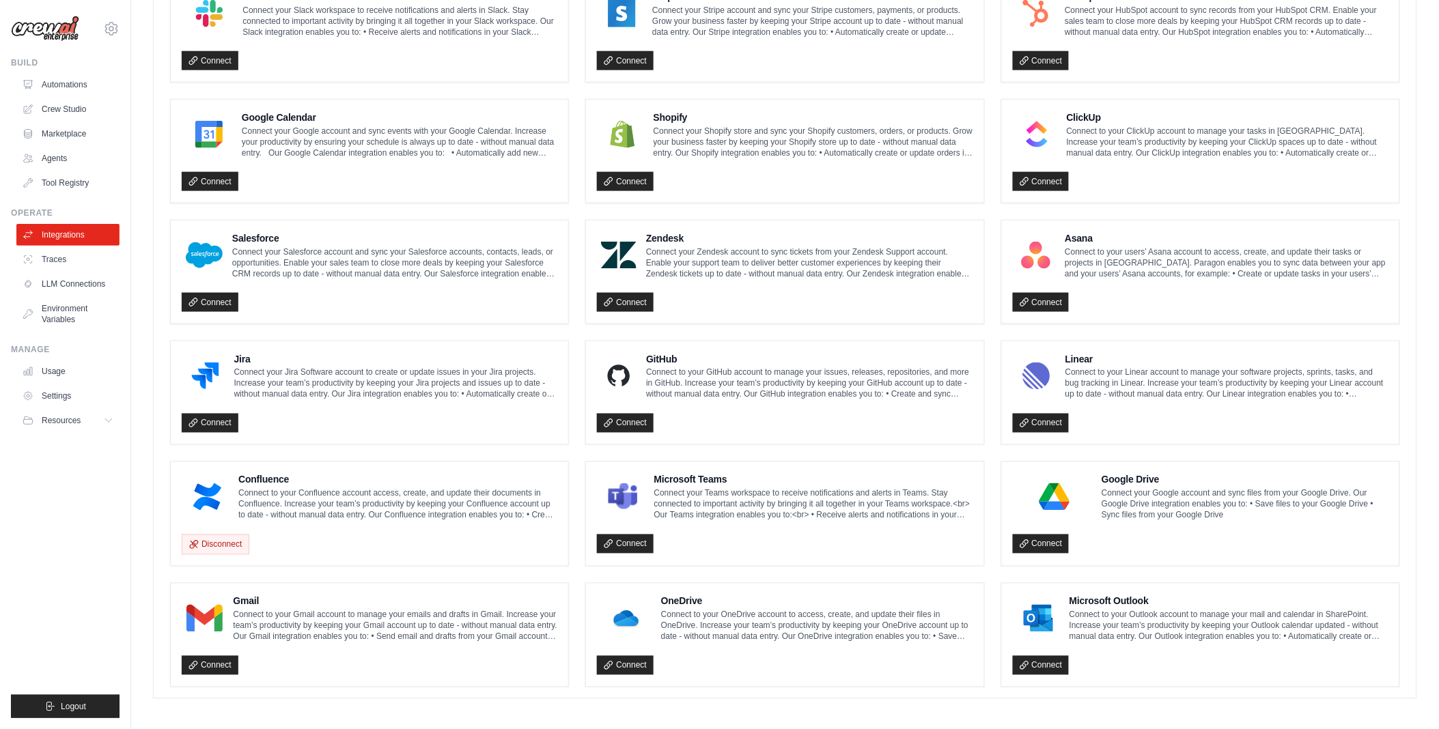
click at [572, 446] on ul "Notion Connect to your Notion account to manage your pages and databases in Not…" at bounding box center [785, 272] width 1230 height 830
click at [572, 440] on ul "Notion Connect to your Notion account to manage your pages and databases in Not…" at bounding box center [785, 272] width 1230 height 830
click at [574, 445] on ul "Notion Connect to your Notion account to manage your pages and databases in Not…" at bounding box center [785, 272] width 1230 height 830
click at [572, 444] on ul "Notion Connect to your Notion account to manage your pages and databases in Not…" at bounding box center [785, 272] width 1230 height 830
click at [574, 442] on ul "Notion Connect to your Notion account to manage your pages and databases in Not…" at bounding box center [785, 272] width 1230 height 830
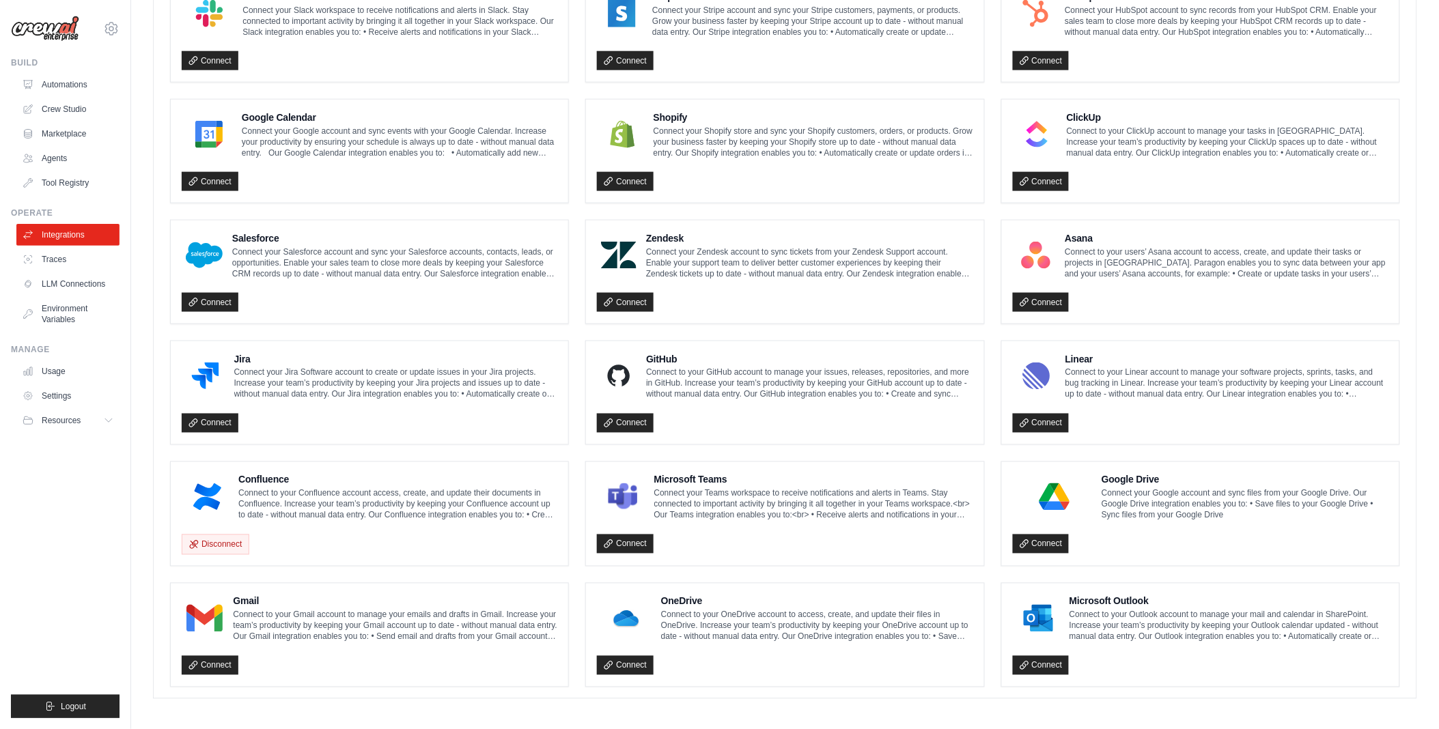
click at [572, 444] on ul "Notion Connect to your Notion account to manage your pages and databases in Not…" at bounding box center [785, 272] width 1230 height 830
click at [574, 443] on ul "Notion Connect to your Notion account to manage your pages and databases in Not…" at bounding box center [785, 272] width 1230 height 830
click at [574, 442] on ul "Notion Connect to your Notion account to manage your pages and databases in Not…" at bounding box center [785, 272] width 1230 height 830
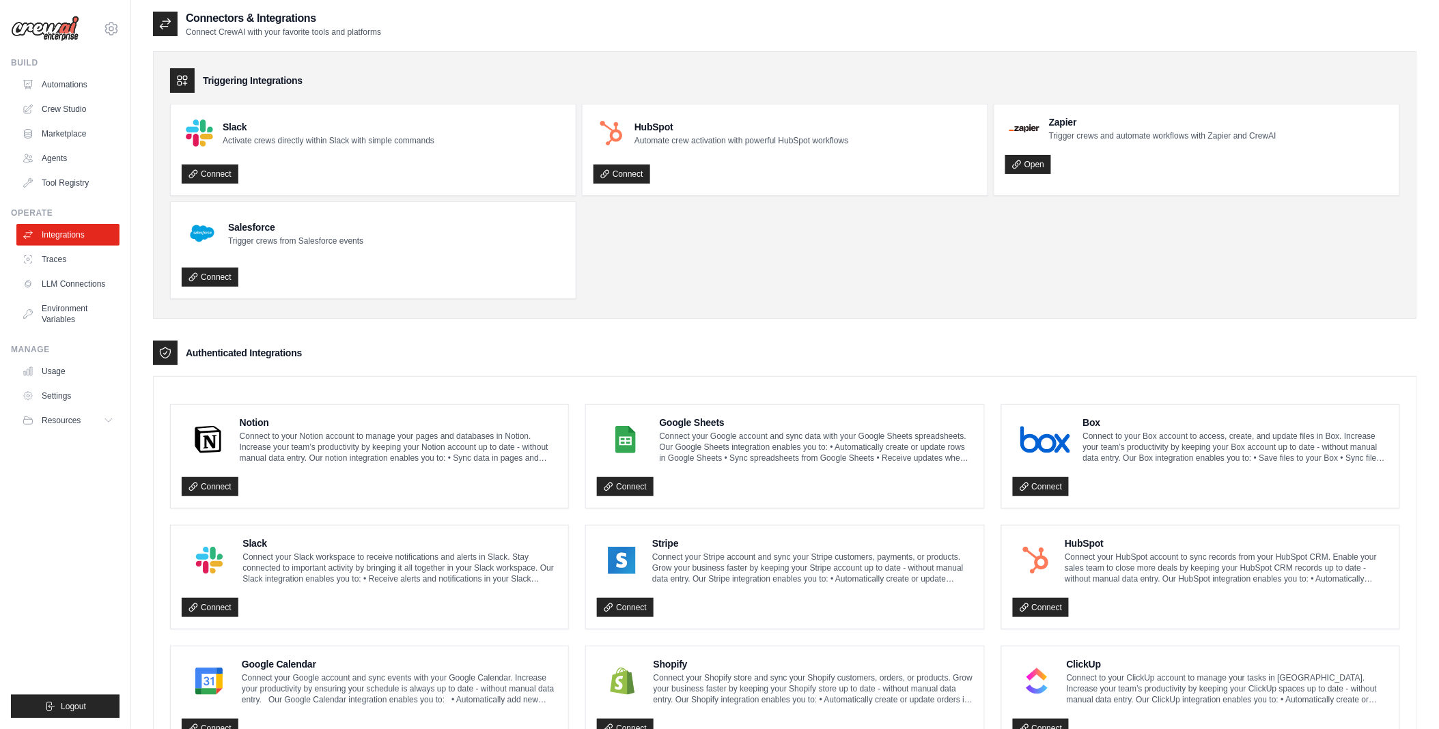
scroll to position [0, 0]
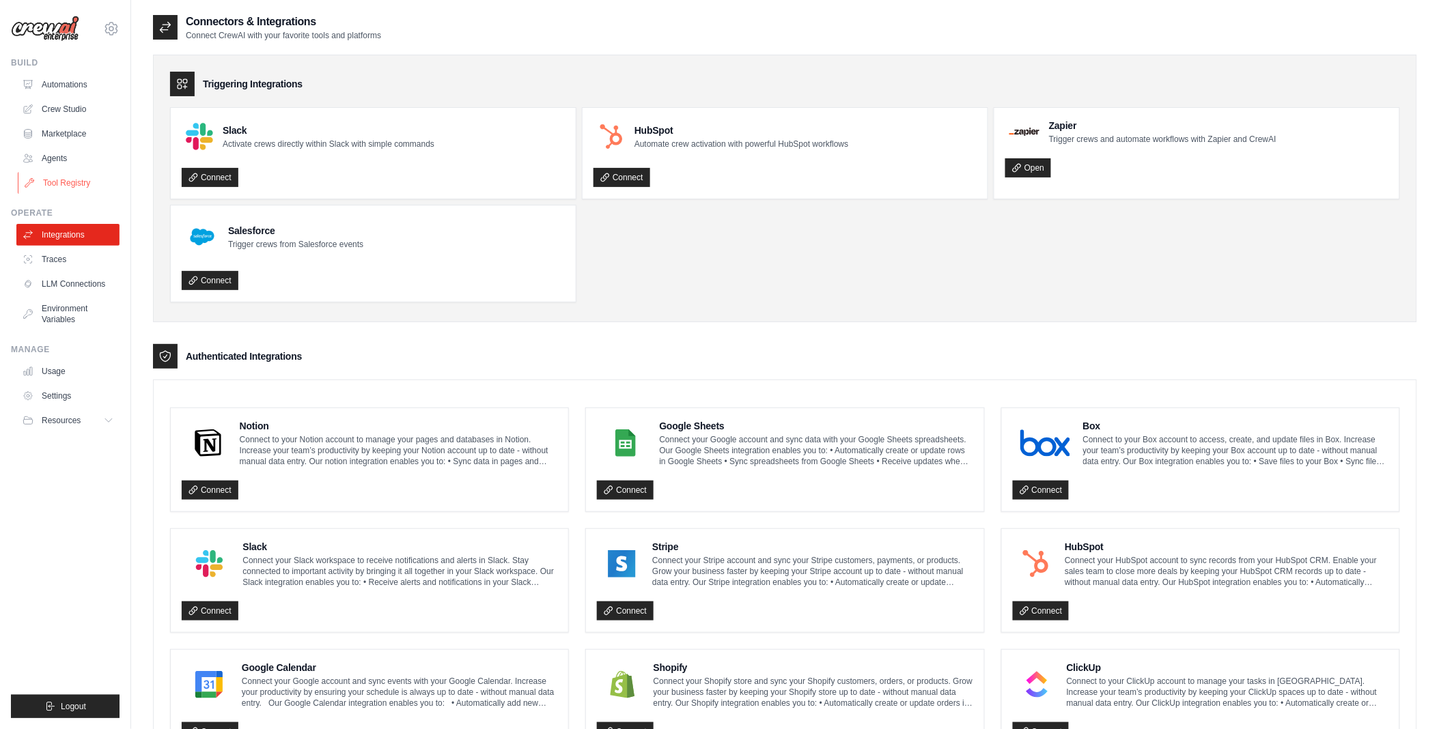
click at [76, 188] on link "Tool Registry" at bounding box center [69, 183] width 103 height 22
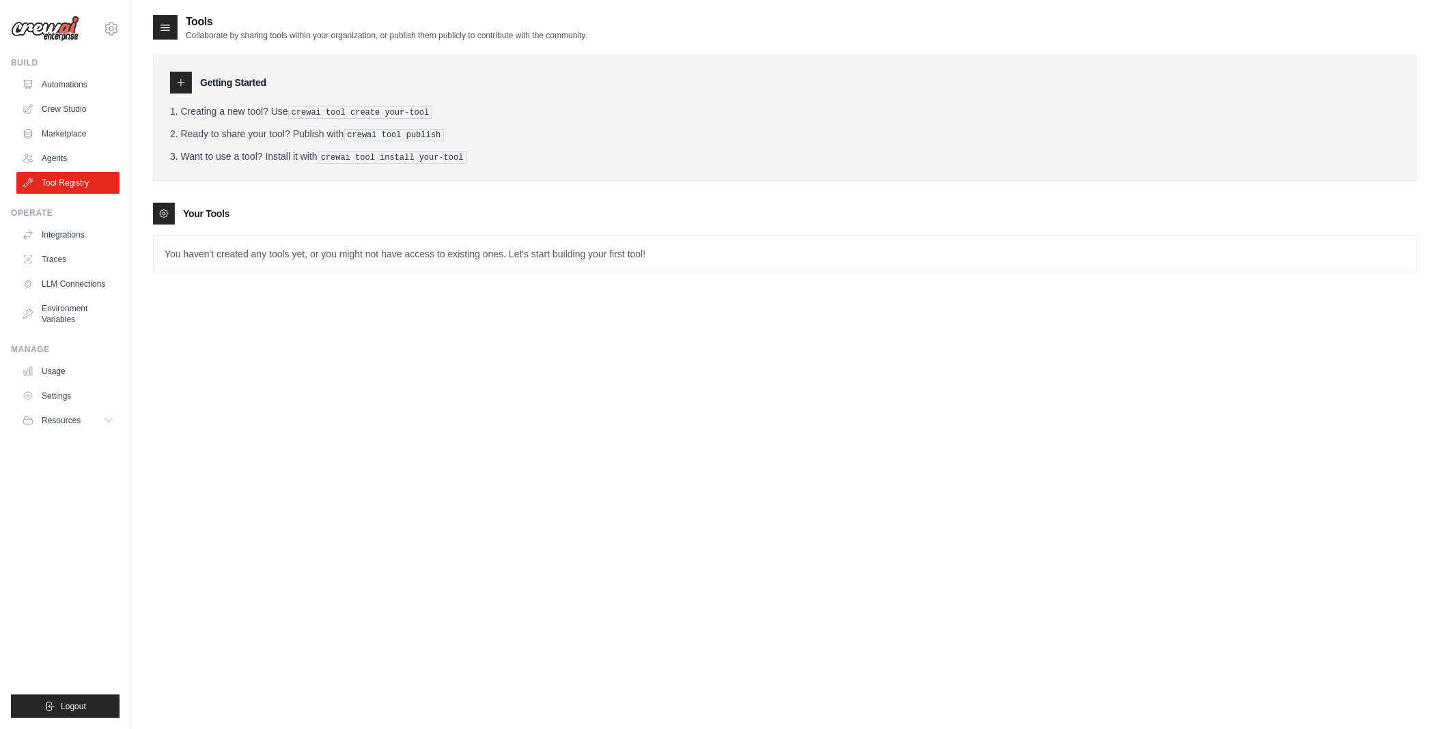
click at [390, 313] on div "Tools Collaborate by sharing tools within your organization, or publish them pu…" at bounding box center [785, 378] width 1264 height 729
click at [388, 326] on div "Tools Collaborate by sharing tools within your organization, or publish them pu…" at bounding box center [785, 378] width 1264 height 729
click at [205, 223] on div "Your Tools" at bounding box center [785, 214] width 1264 height 22
click at [55, 157] on link "Agents" at bounding box center [69, 159] width 103 height 22
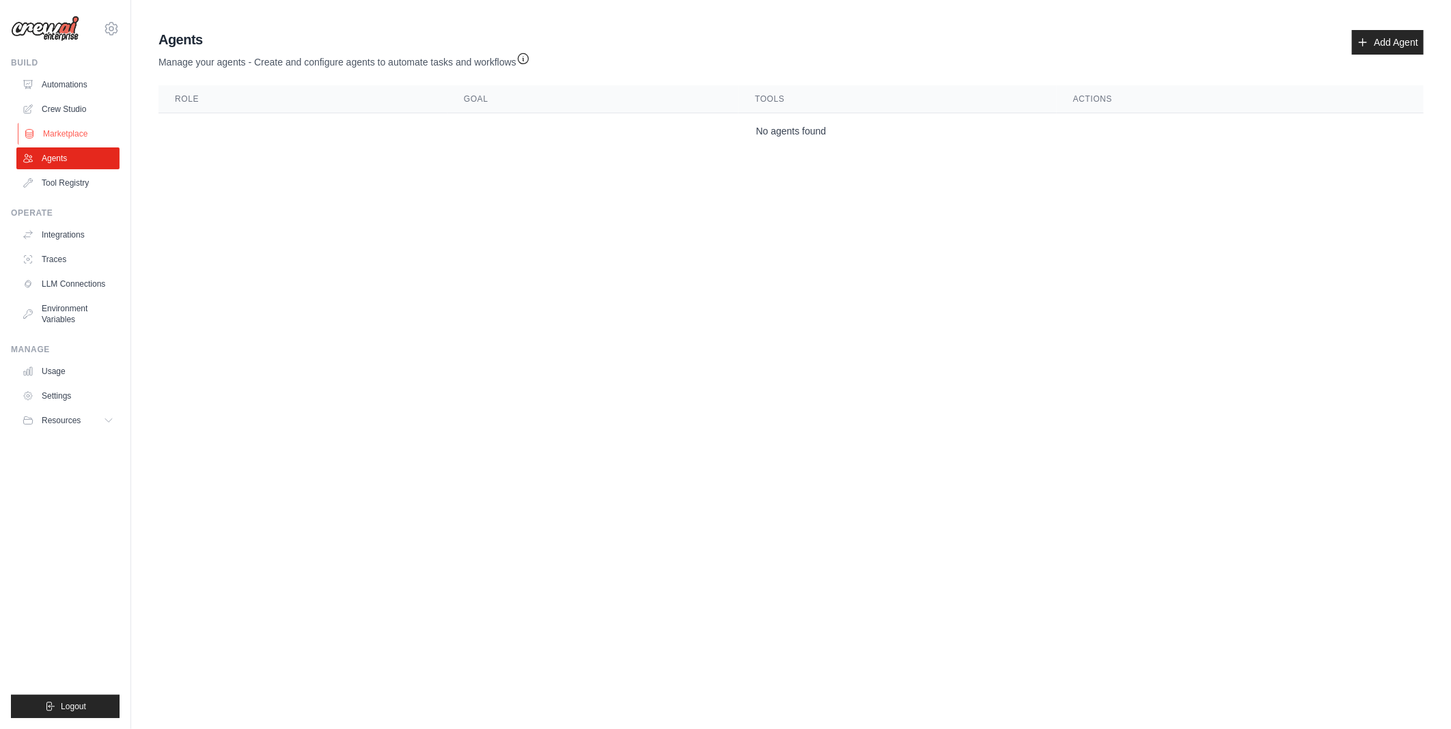
click at [57, 130] on link "Marketplace" at bounding box center [69, 134] width 103 height 22
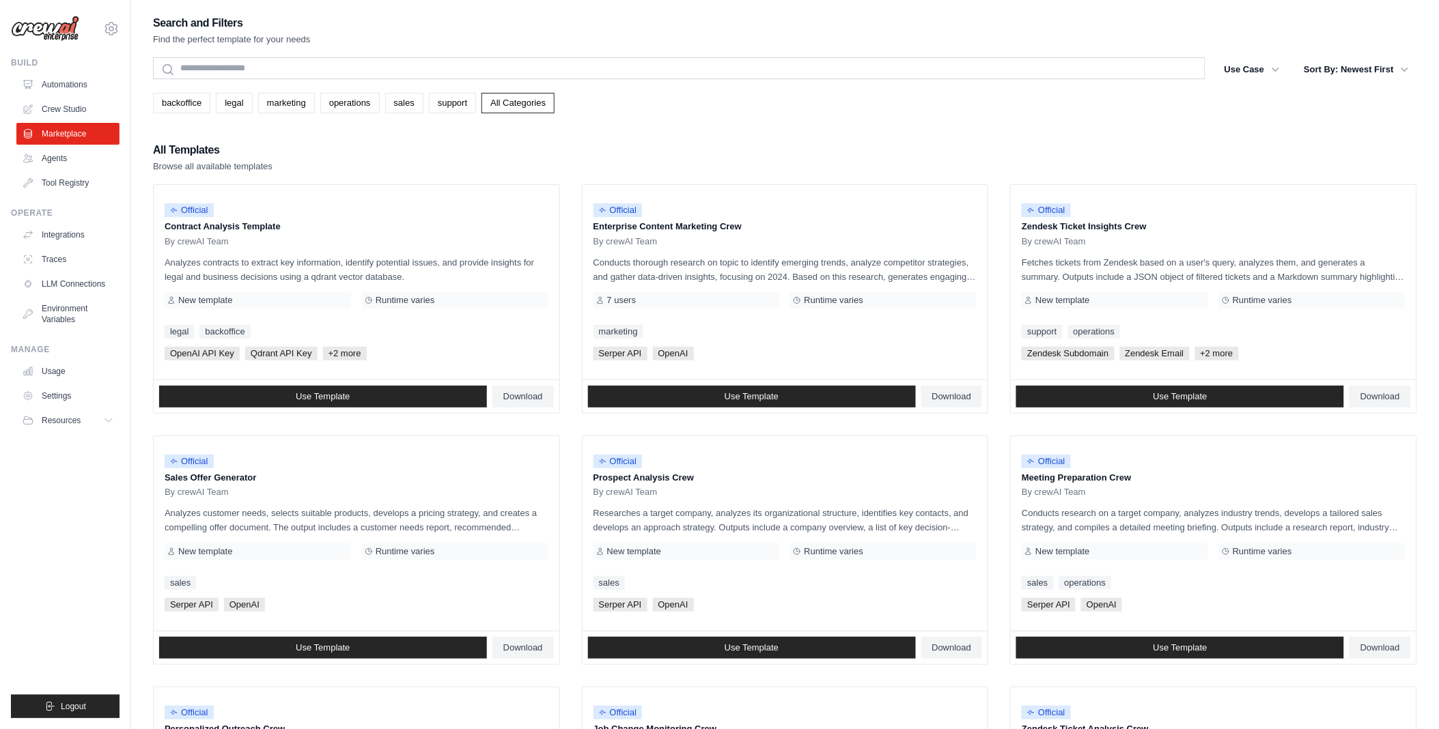
click at [533, 161] on div "All Templates Browse all available templates" at bounding box center [785, 157] width 1264 height 33
click at [578, 164] on div "All Templates Browse all available templates" at bounding box center [785, 157] width 1264 height 33
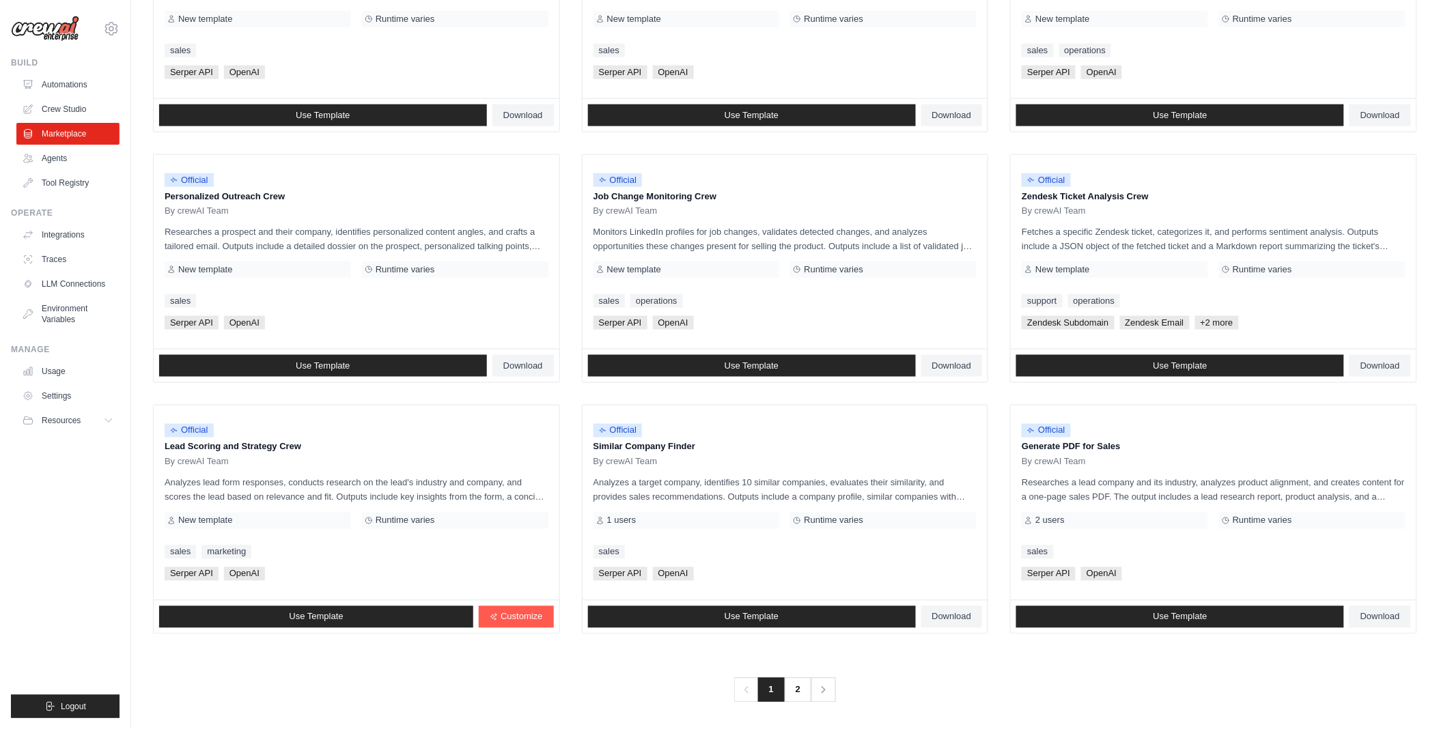
scroll to position [536, 0]
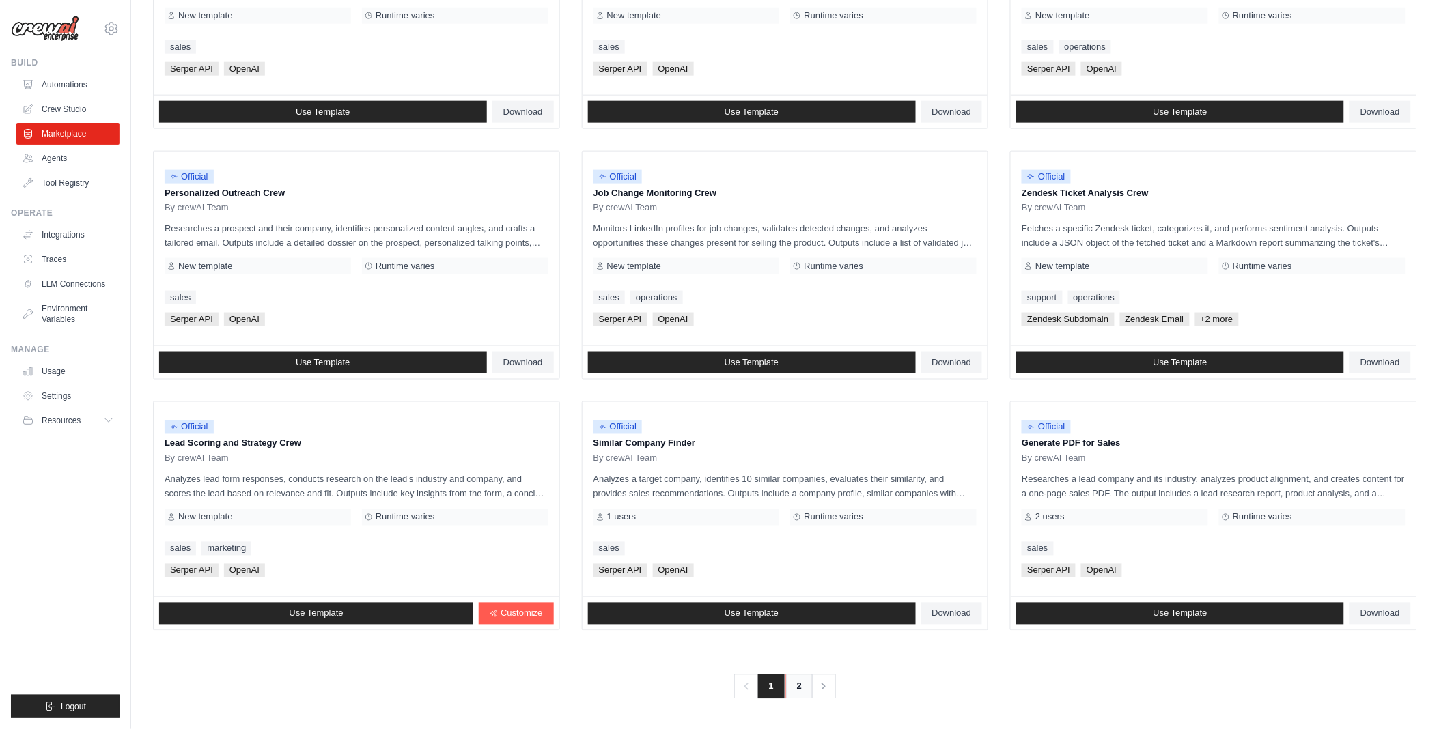
click at [803, 690] on link "2" at bounding box center [798, 687] width 27 height 25
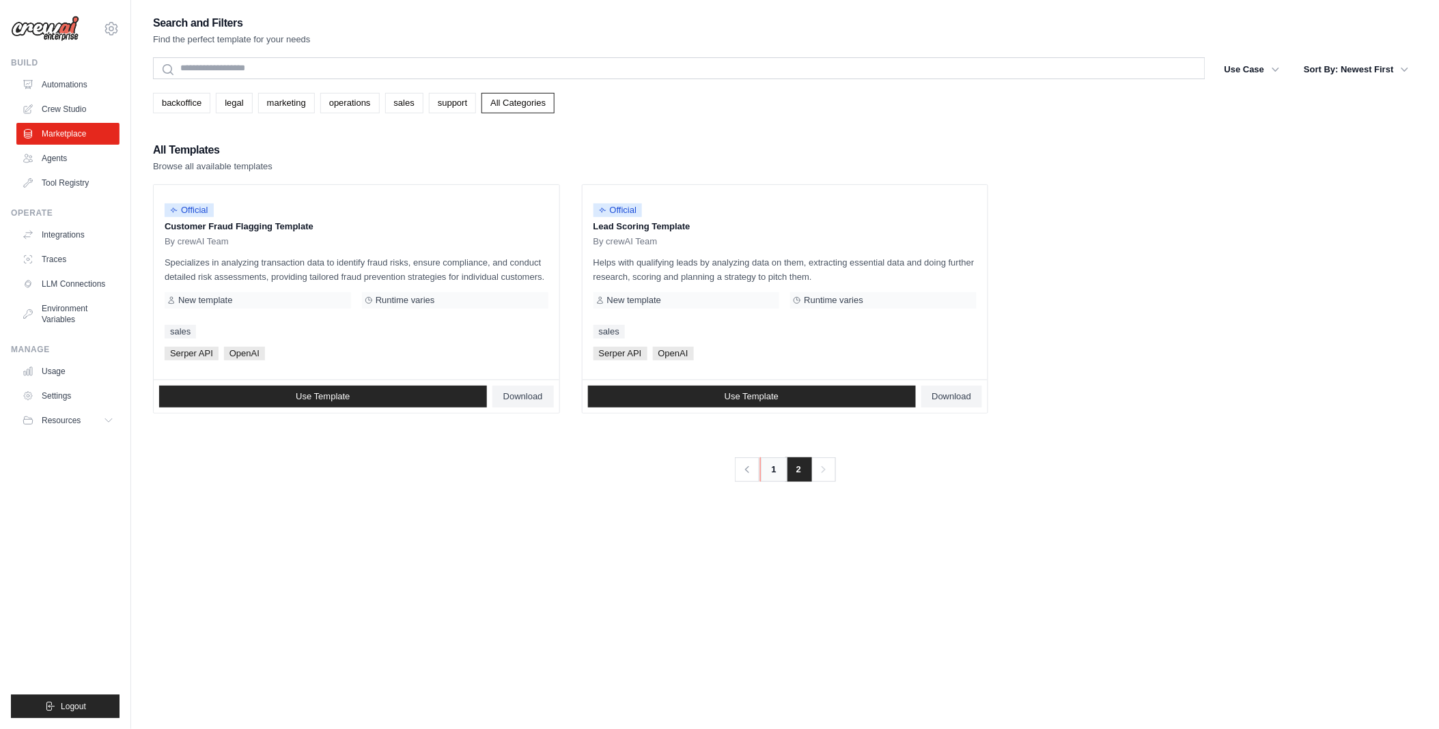
click at [769, 470] on link "1" at bounding box center [773, 470] width 27 height 25
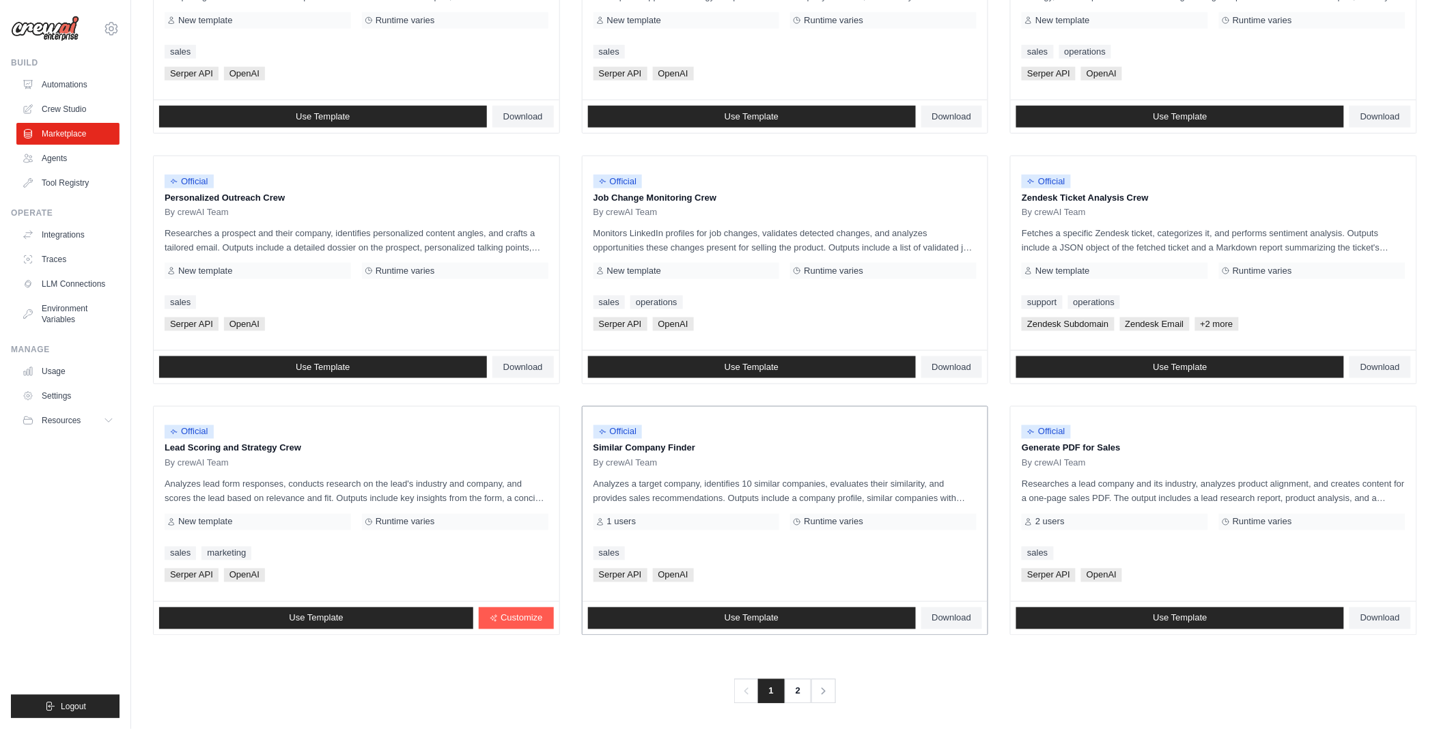
scroll to position [536, 0]
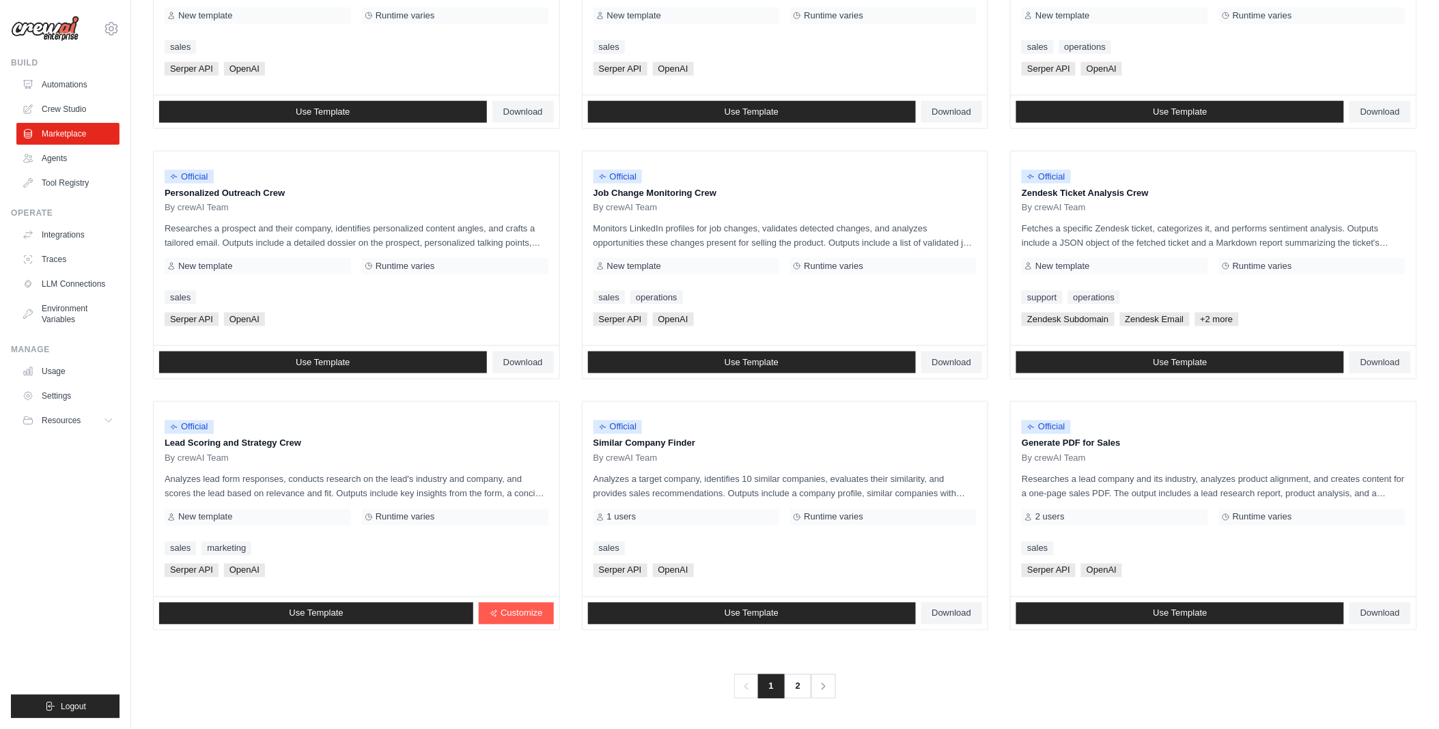
click at [569, 496] on ul "Official Contract Analysis Template By crewAI Team Analyzes contracts to extrac…" at bounding box center [785, 139] width 1264 height 983
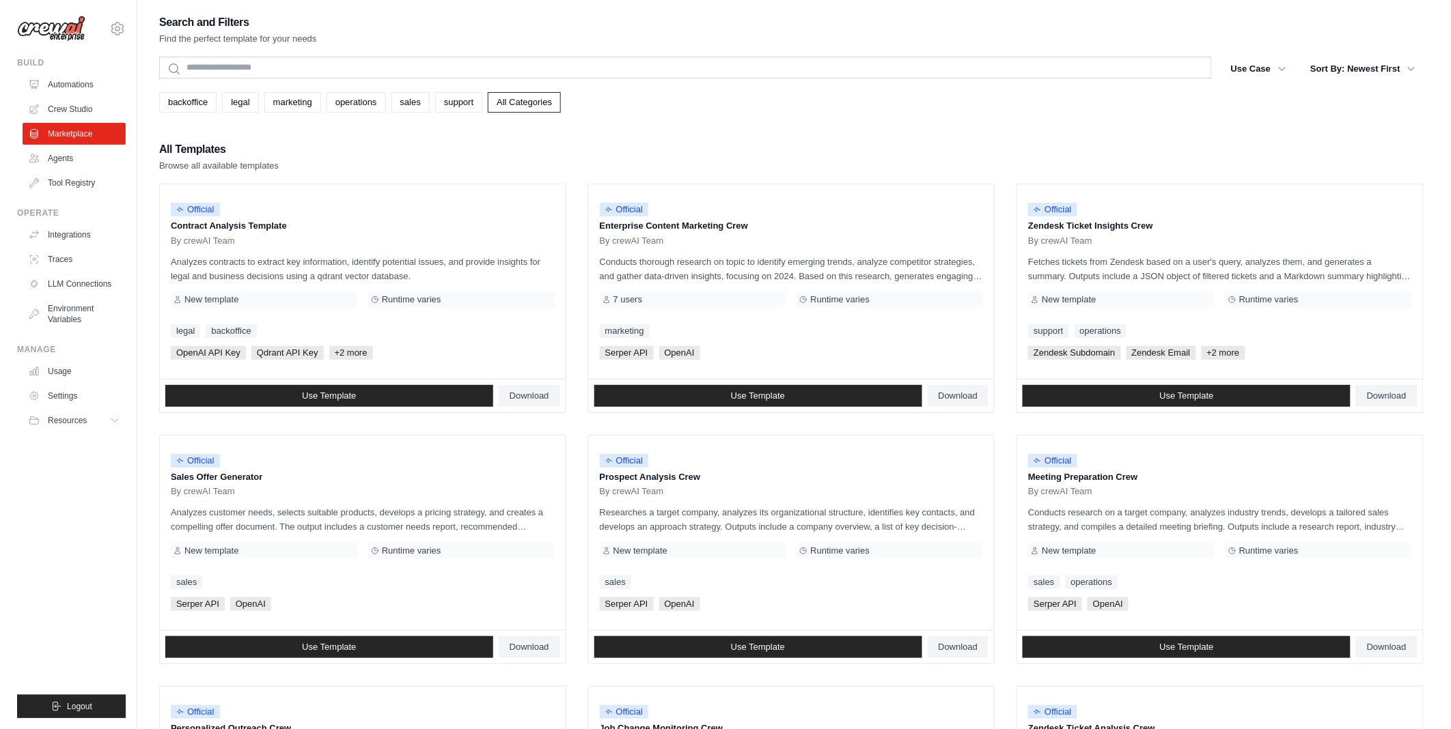
scroll to position [0, 0]
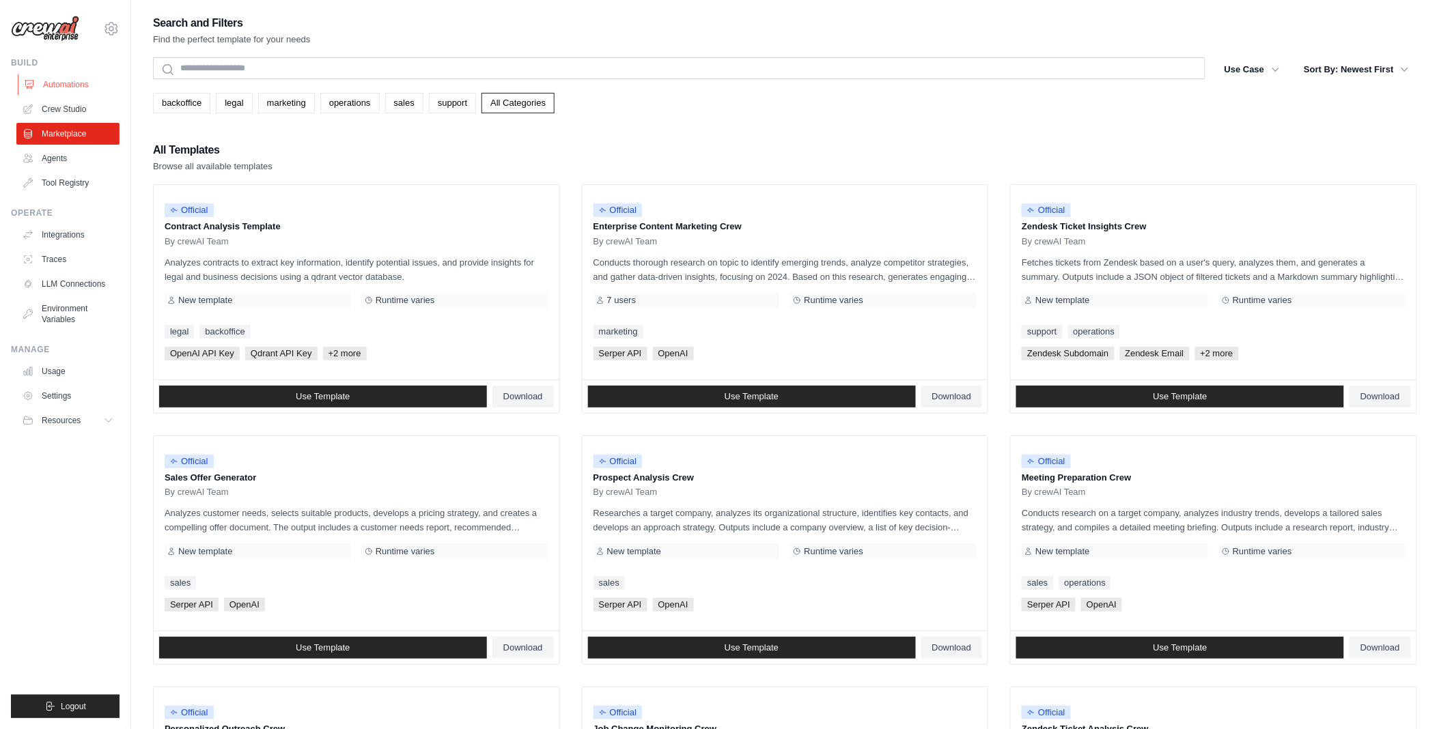
click at [66, 87] on link "Automations" at bounding box center [69, 85] width 103 height 22
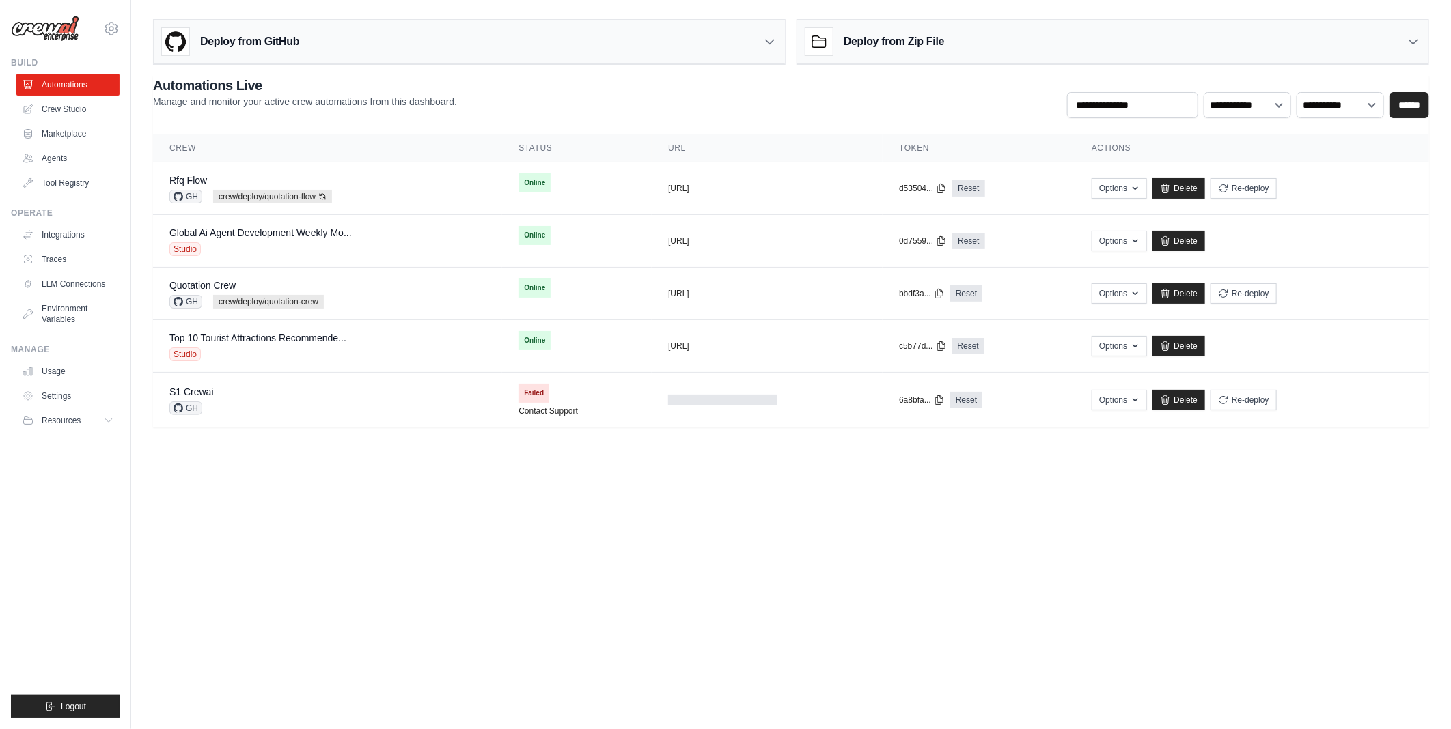
drag, startPoint x: 283, startPoint y: 485, endPoint x: 283, endPoint y: 504, distance: 19.1
click at [283, 485] on body "neo.kim@kt.com Settings Build Automations Crew Studio" at bounding box center [725, 364] width 1451 height 729
click at [283, 505] on body "neo.kim@kt.com Settings Build Automations Crew Studio" at bounding box center [725, 364] width 1451 height 729
click at [288, 496] on body "neo.kim@kt.com Settings Build Automations Crew Studio" at bounding box center [725, 364] width 1451 height 729
click at [285, 501] on body "neo.kim@kt.com Settings Build Automations Crew Studio" at bounding box center [725, 364] width 1451 height 729
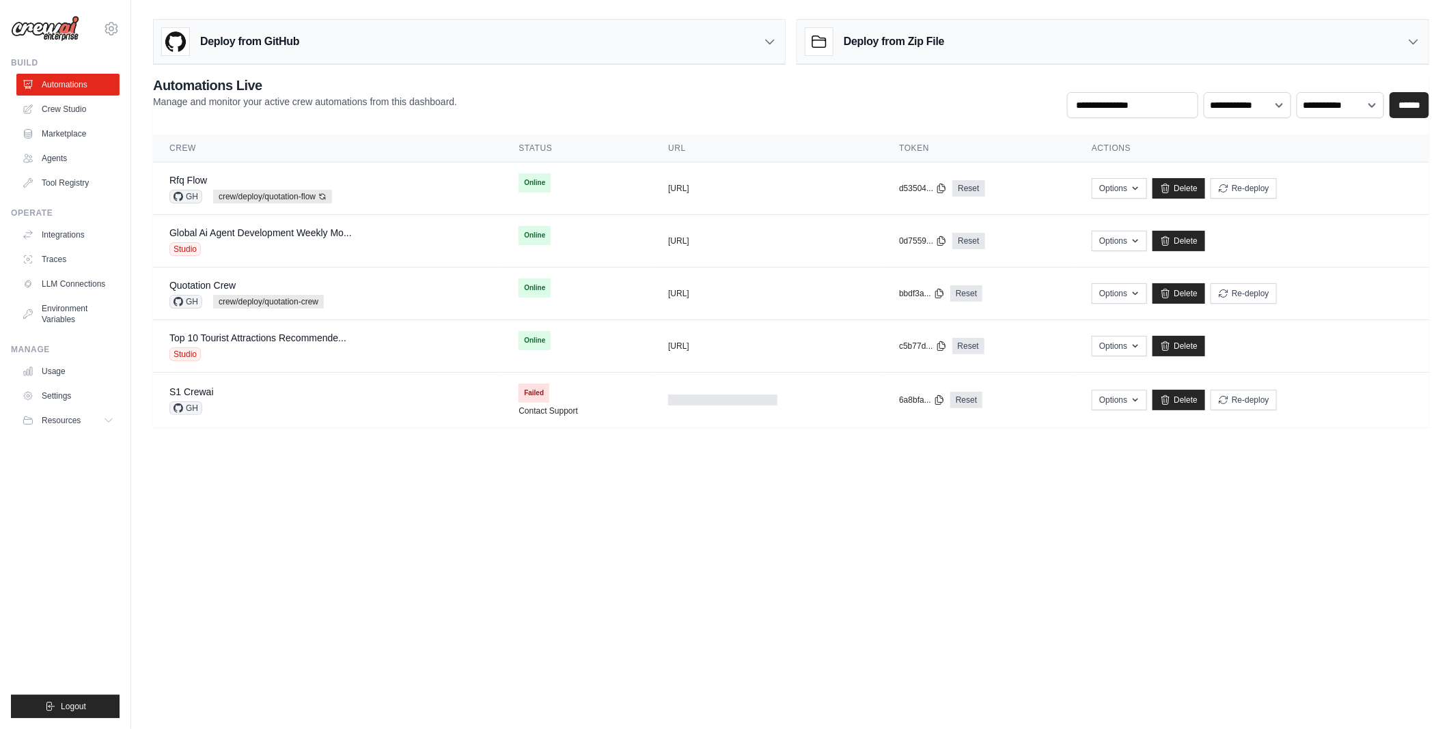
click at [285, 499] on body "neo.kim@kt.com Settings Build Automations Crew Studio" at bounding box center [725, 364] width 1451 height 729
click at [285, 509] on body "neo.kim@kt.com Settings Build Automations Crew Studio" at bounding box center [725, 364] width 1451 height 729
click at [70, 107] on link "Crew Studio" at bounding box center [69, 109] width 103 height 22
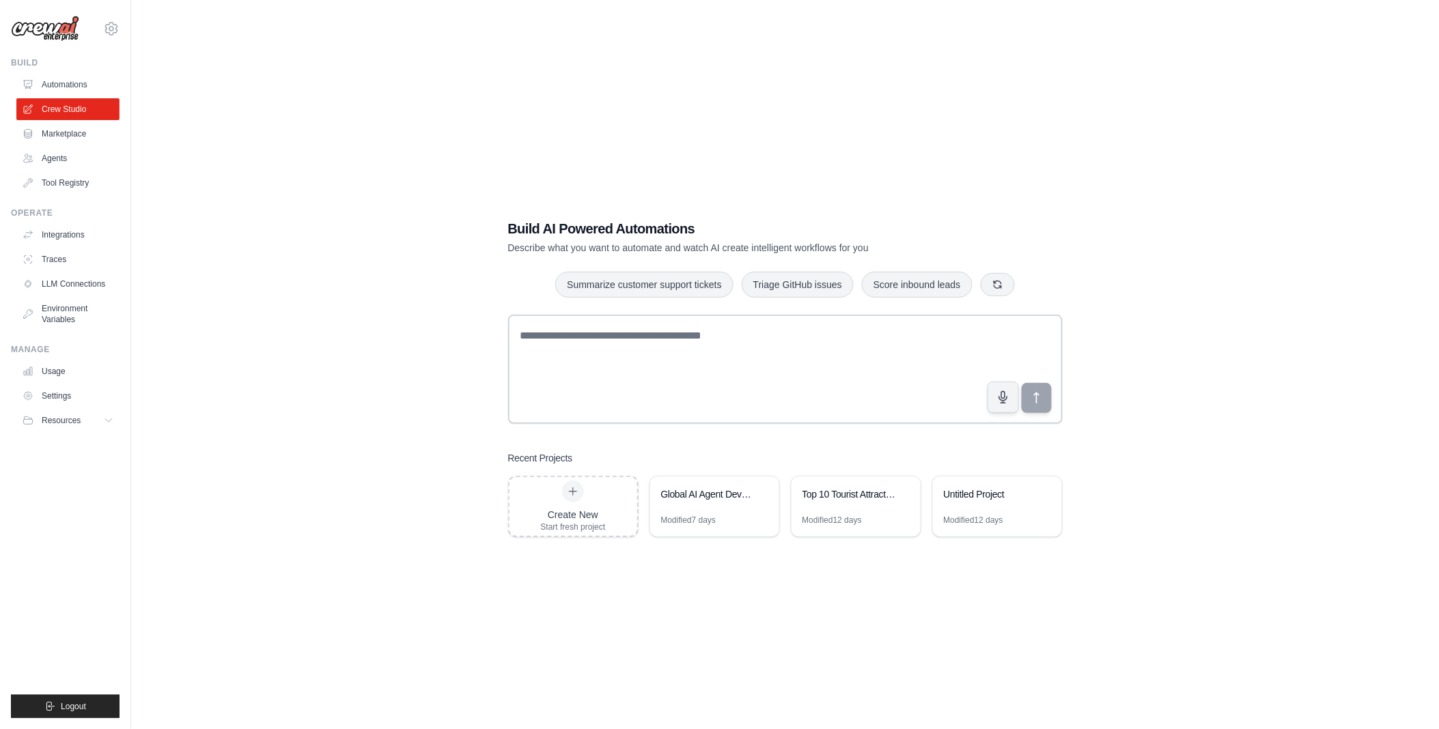
click at [357, 477] on div "Build AI Powered Automations Describe what you want to automate and watch AI cr…" at bounding box center [785, 378] width 1264 height 729
click at [355, 492] on div "Build AI Powered Automations Describe what you want to automate and watch AI cr…" at bounding box center [785, 378] width 1264 height 729
click at [742, 503] on div "Global AI Agent Development Weekly Monitor" at bounding box center [714, 496] width 129 height 38
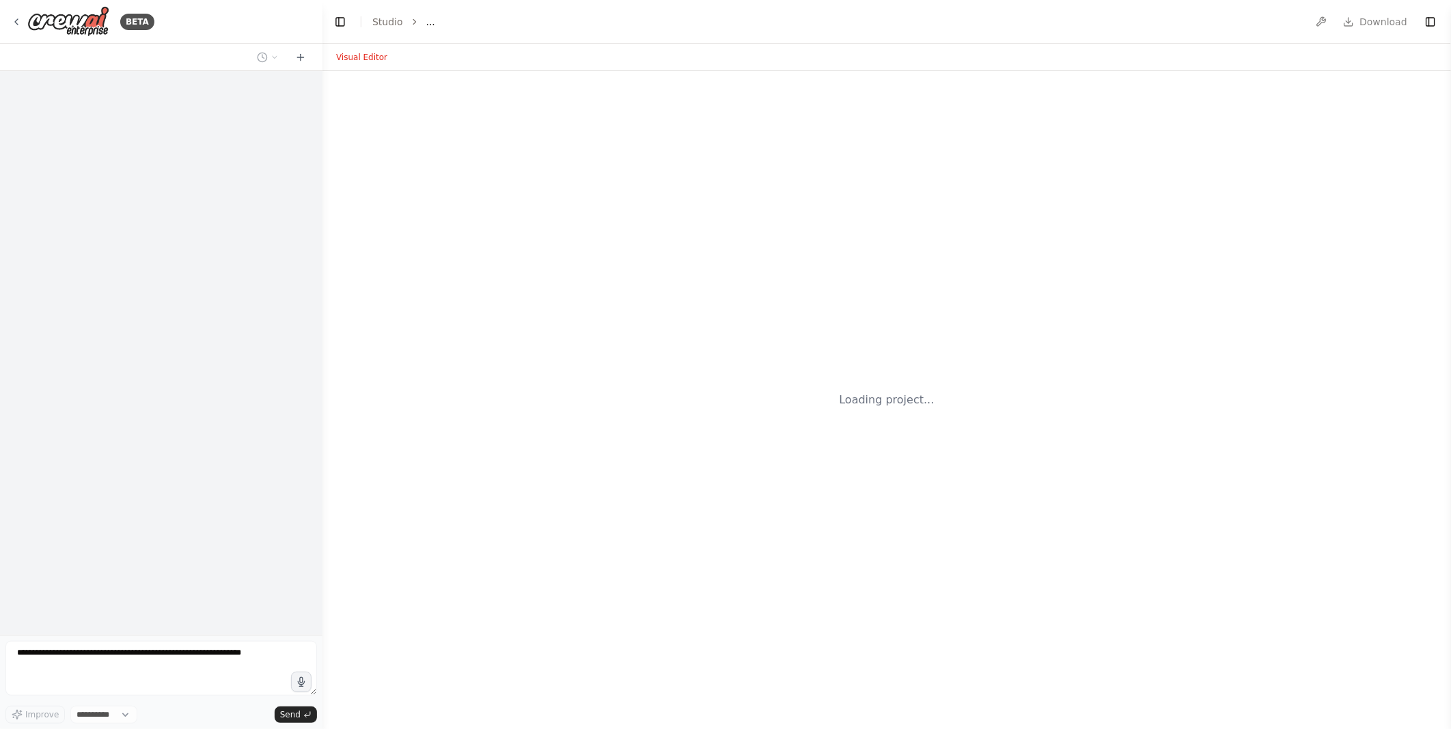
select select "****"
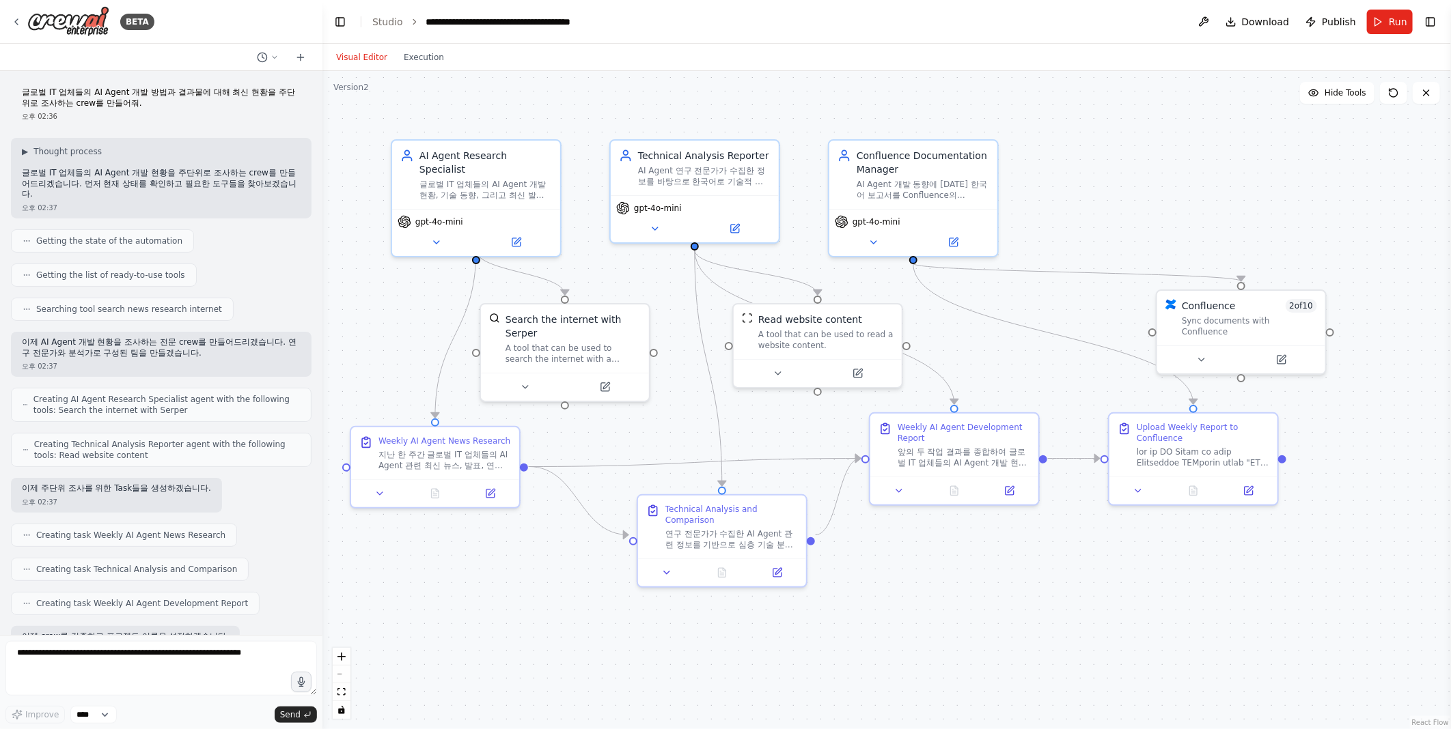
click at [171, 111] on div "오후 02:36" at bounding box center [161, 116] width 279 height 10
click at [172, 119] on div "오후 02:36" at bounding box center [161, 116] width 279 height 10
click at [383, 24] on link "Studio" at bounding box center [387, 21] width 31 height 11
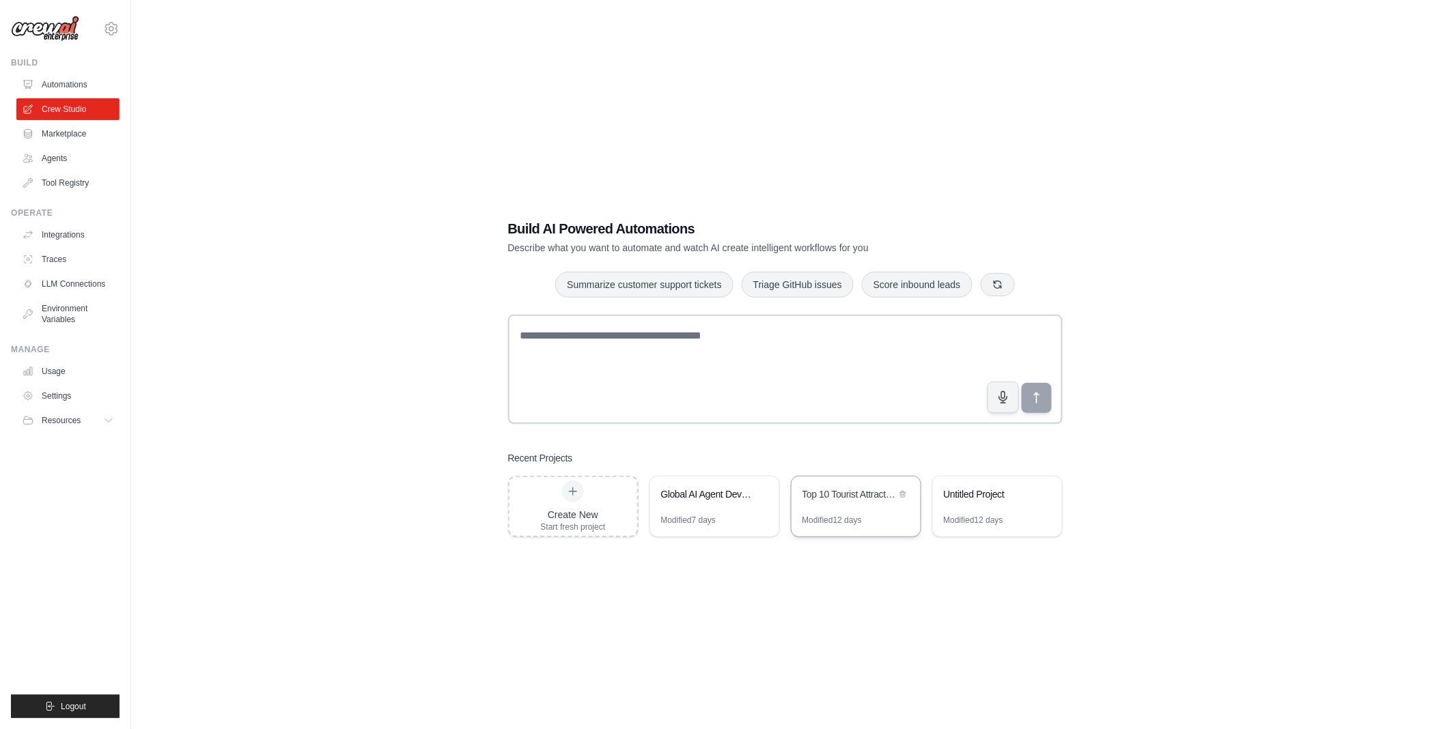
click at [856, 507] on div "Top 10 Tourist Attractions Recommender" at bounding box center [856, 496] width 129 height 38
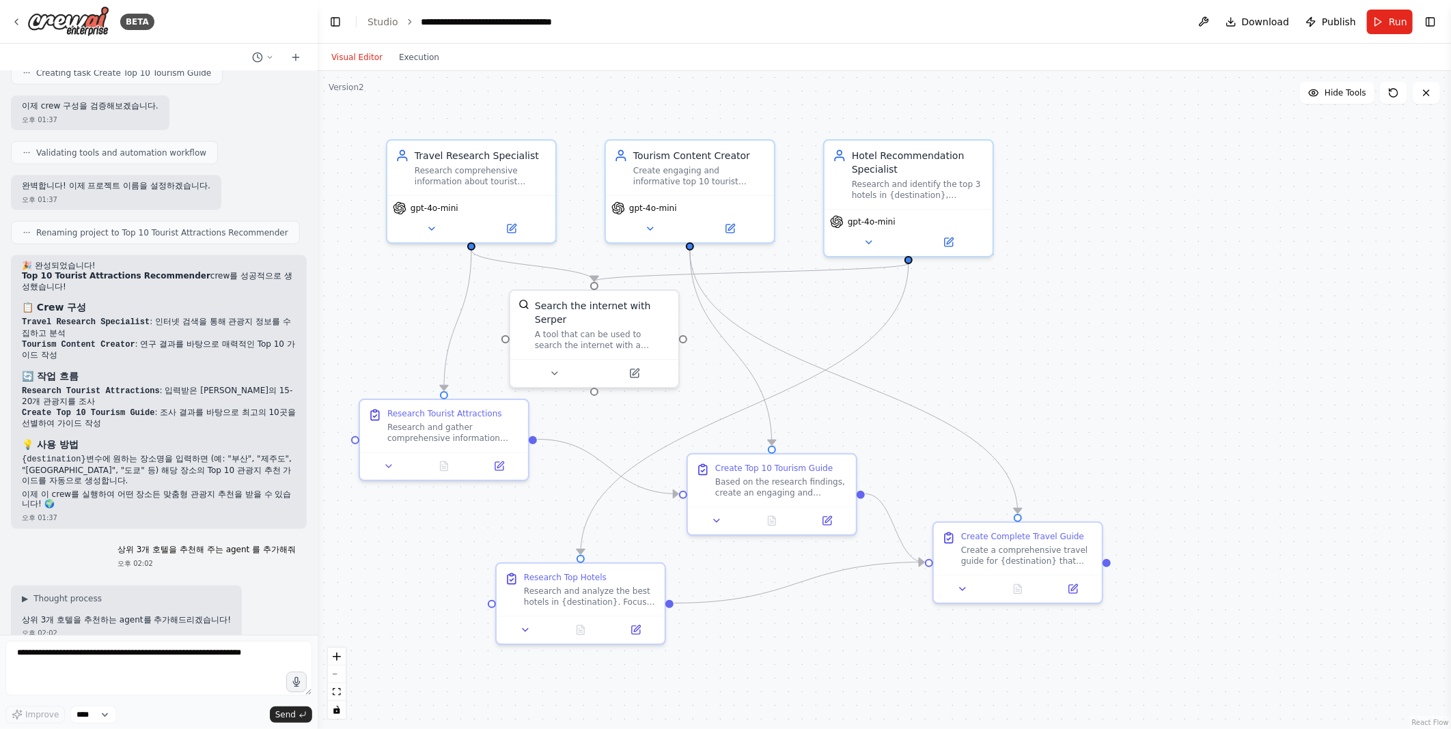
scroll to position [1207, 0]
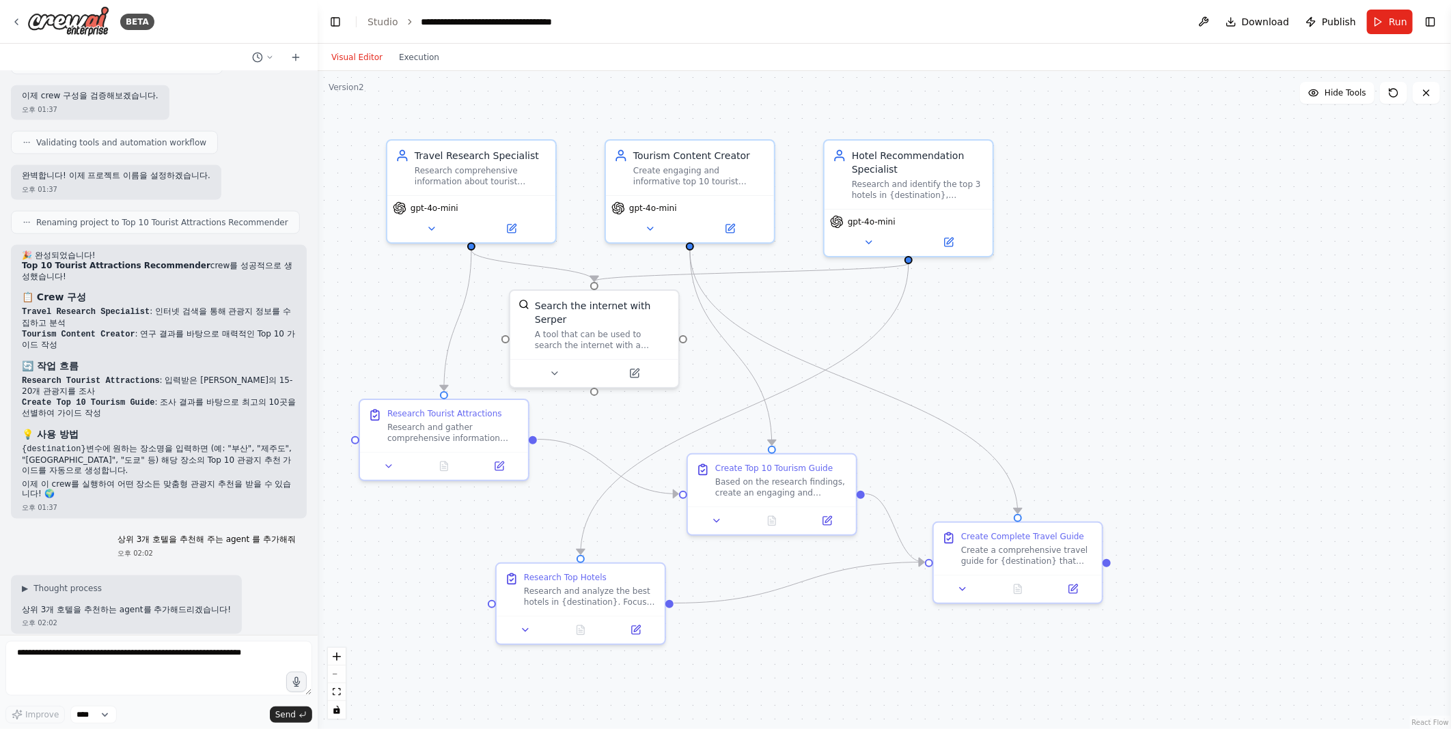
drag, startPoint x: 318, startPoint y: 438, endPoint x: 311, endPoint y: 146, distance: 291.7
click at [311, 146] on div "BETA 이번 주말에 거제도 여행 계획을 세웠어요, 거제도에 갈만한 곳을 top 10 선정해서 알려주세요. 오후 01:35 ▶ Thought …" at bounding box center [725, 364] width 1451 height 729
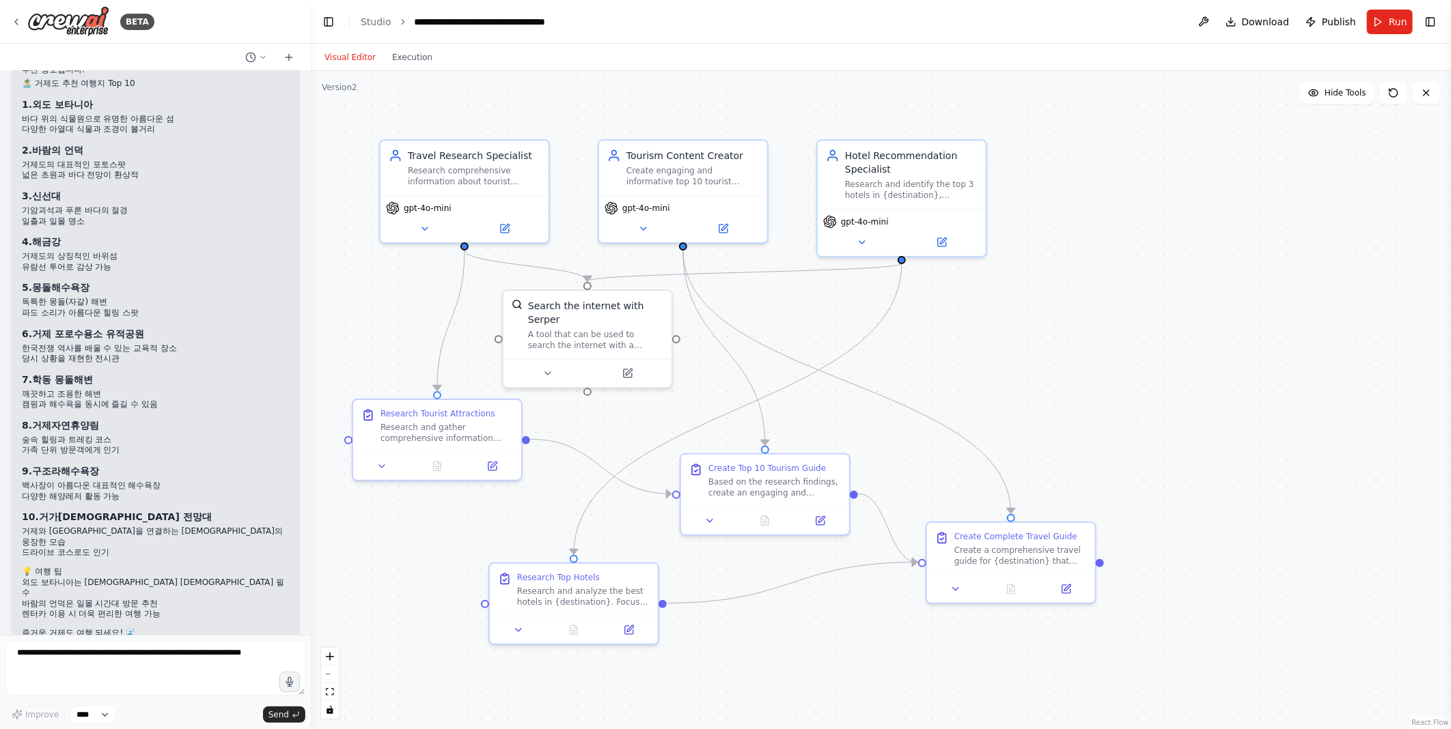
scroll to position [0, 0]
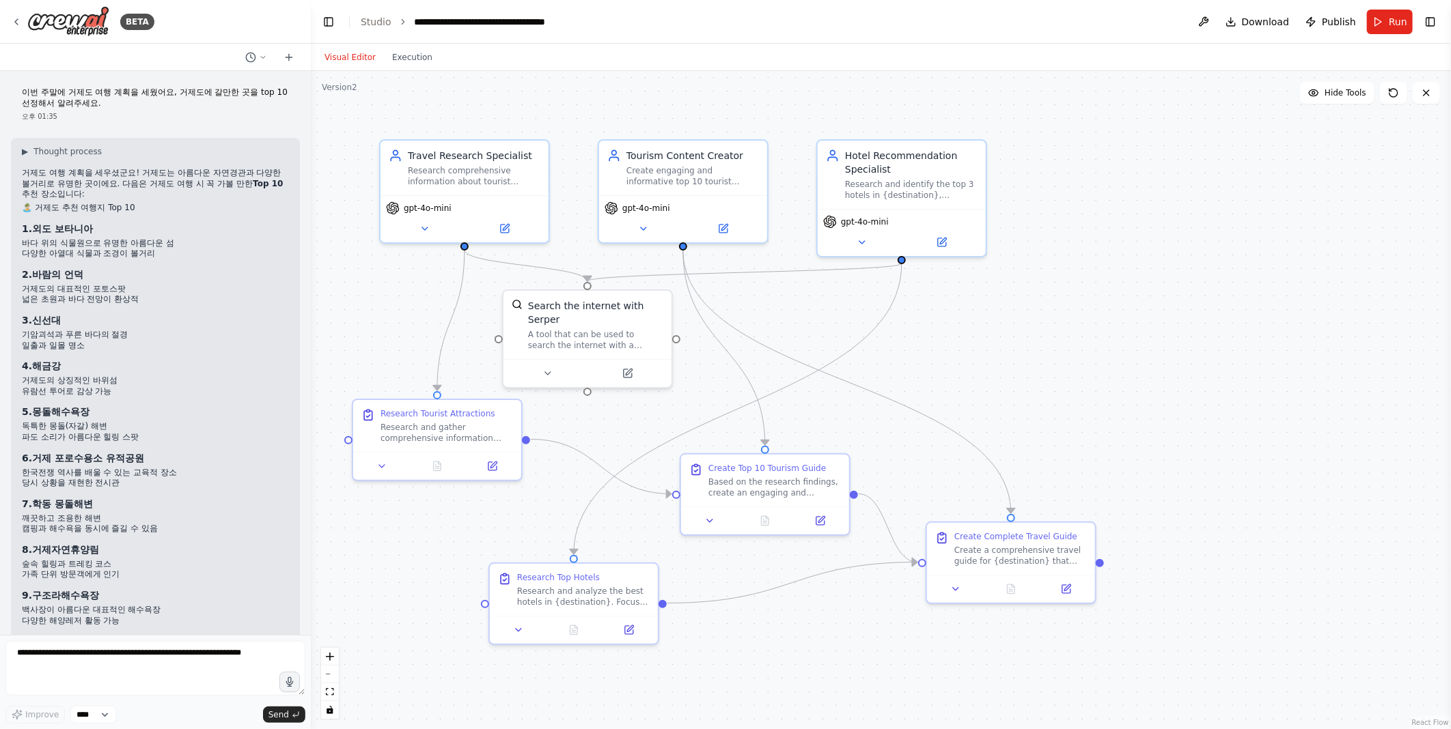
drag, startPoint x: 303, startPoint y: 440, endPoint x: 306, endPoint y: 127, distance: 313.5
click at [306, 127] on div "BETA 이번 주말에 거제도 여행 계획을 세웠어요, 거제도에 갈만한 곳을 top 10 선정해서 알려주세요. 오후 01:35 ▶ Thought …" at bounding box center [725, 364] width 1451 height 729
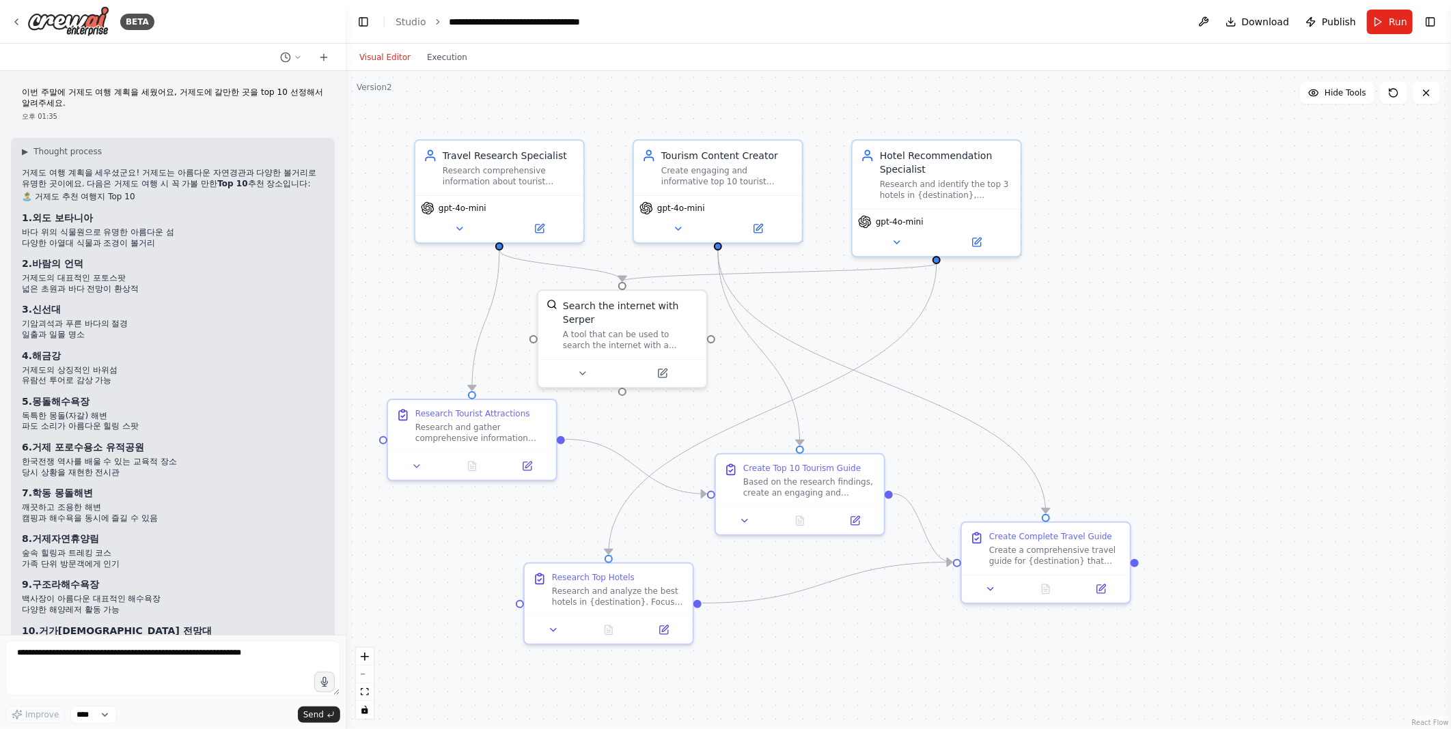
drag, startPoint x: 305, startPoint y: 135, endPoint x: 346, endPoint y: 151, distance: 43.5
click at [346, 151] on div "BETA 이번 주말에 거제도 여행 계획을 세웠어요, 거제도에 갈만한 곳을 top 10 선정해서 알려주세요. 오후 01:35 ▶ Thought …" at bounding box center [725, 364] width 1451 height 729
click at [414, 11] on header "**********" at bounding box center [898, 22] width 1105 height 44
click at [411, 18] on link "Studio" at bounding box center [410, 21] width 31 height 11
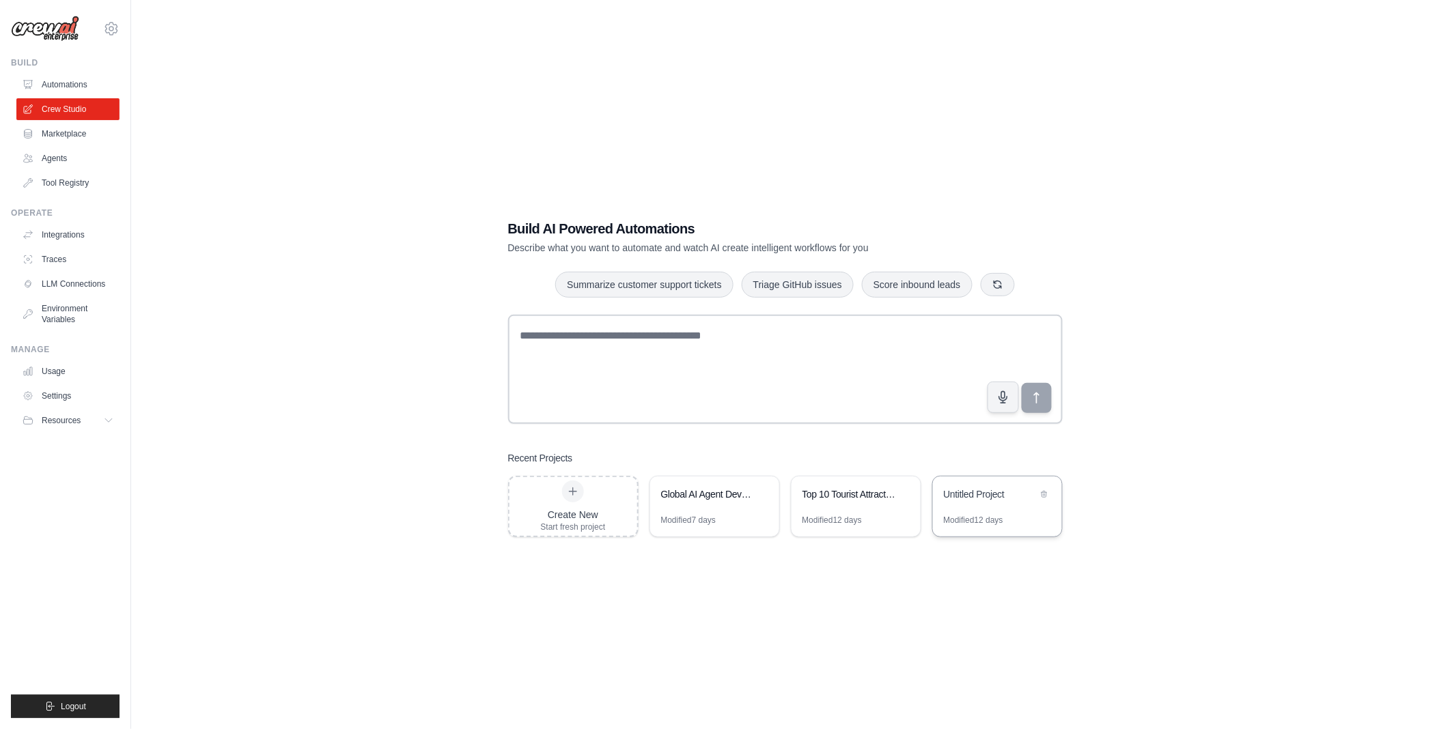
click at [949, 509] on div "Untitled Project" at bounding box center [997, 496] width 129 height 38
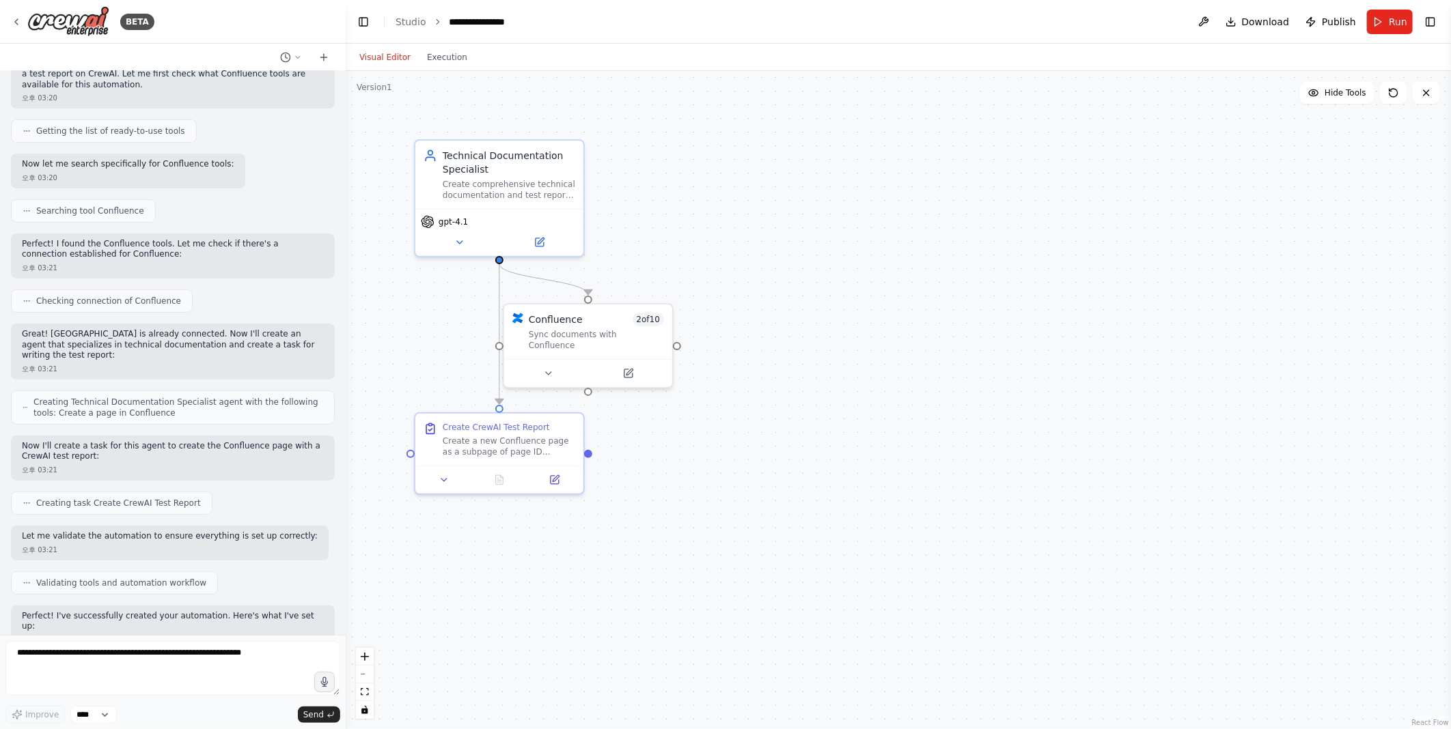
scroll to position [406, 0]
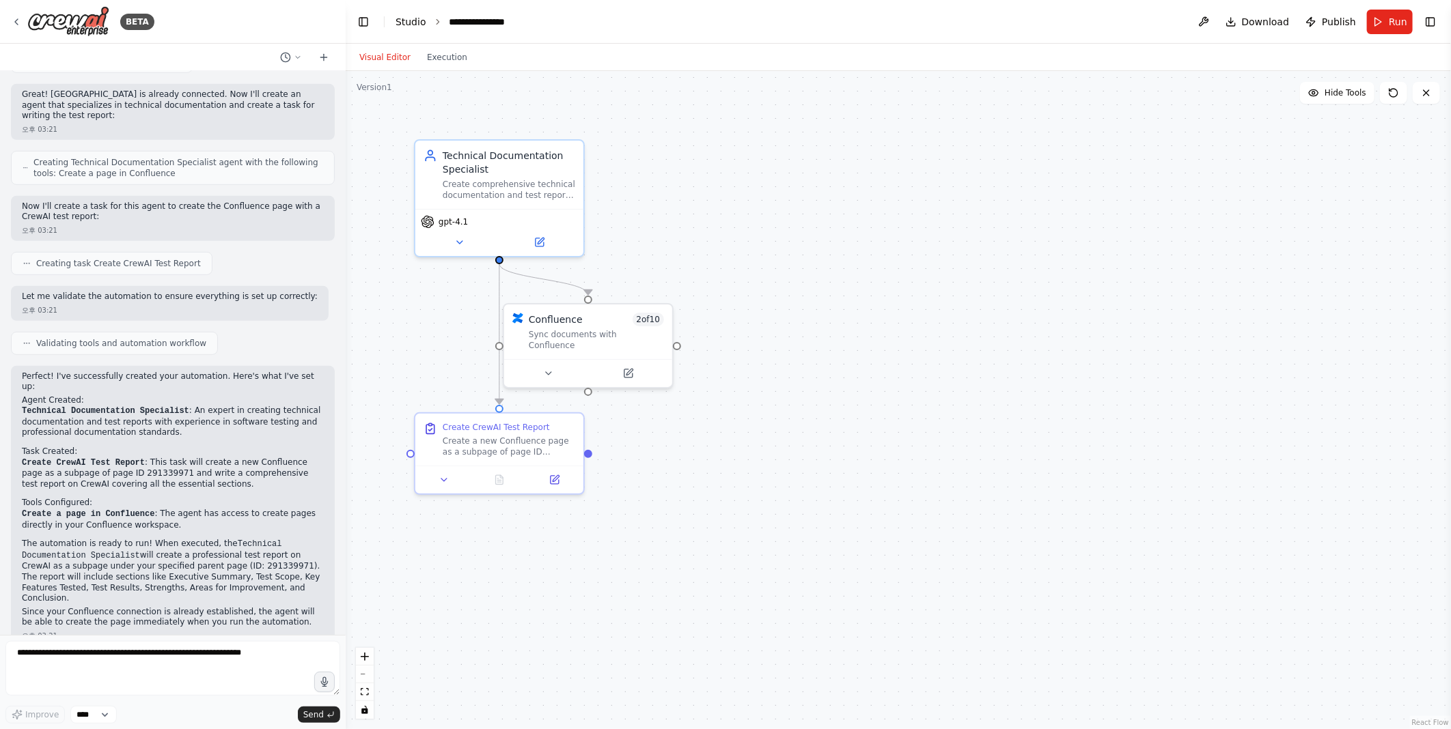
click at [415, 20] on link "Studio" at bounding box center [410, 21] width 31 height 11
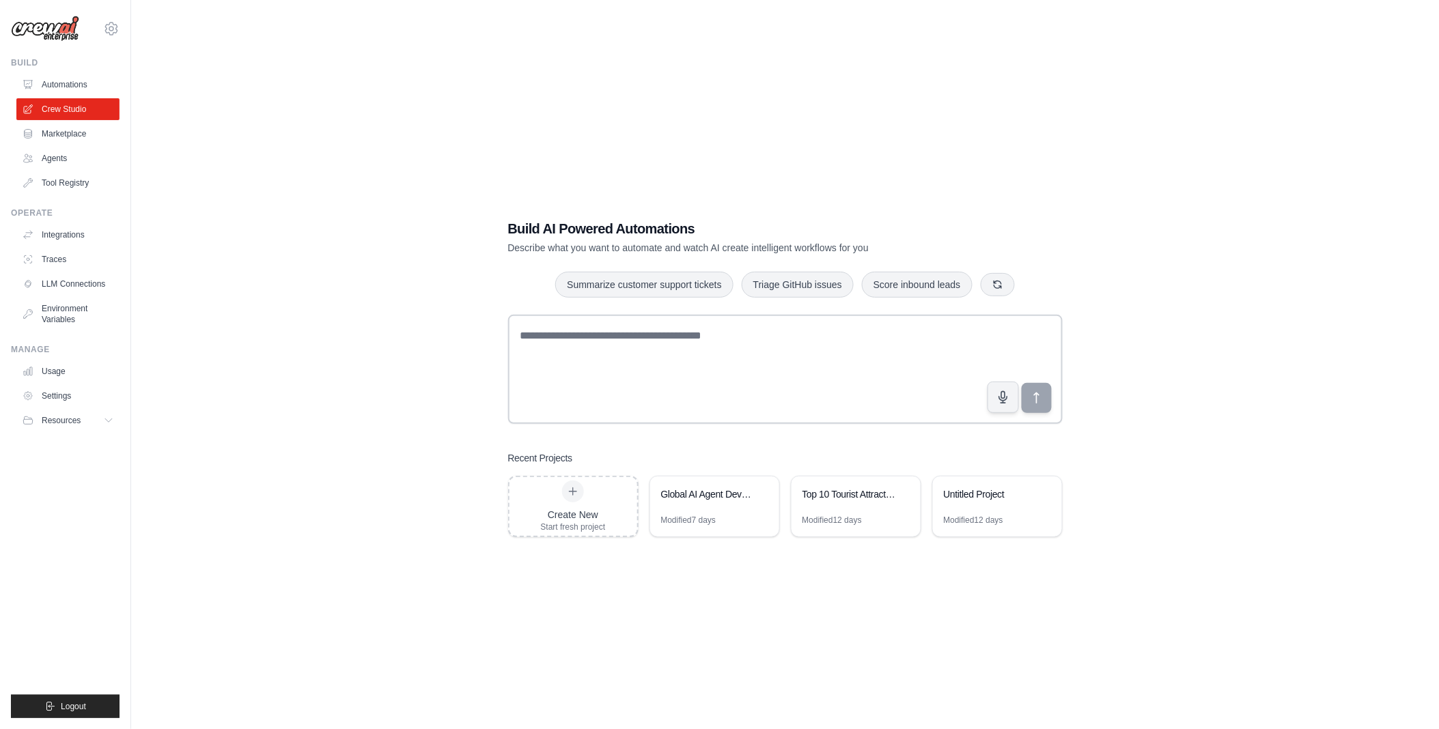
click at [365, 481] on div "Build AI Powered Automations Describe what you want to automate and watch AI cr…" at bounding box center [785, 378] width 1264 height 729
drag, startPoint x: 357, startPoint y: 515, endPoint x: 339, endPoint y: 483, distance: 37.0
click at [356, 515] on div "Build AI Powered Automations Describe what you want to automate and watch AI cr…" at bounding box center [785, 378] width 1264 height 729
click at [46, 30] on img at bounding box center [45, 29] width 68 height 26
click at [53, 34] on img at bounding box center [45, 29] width 68 height 26
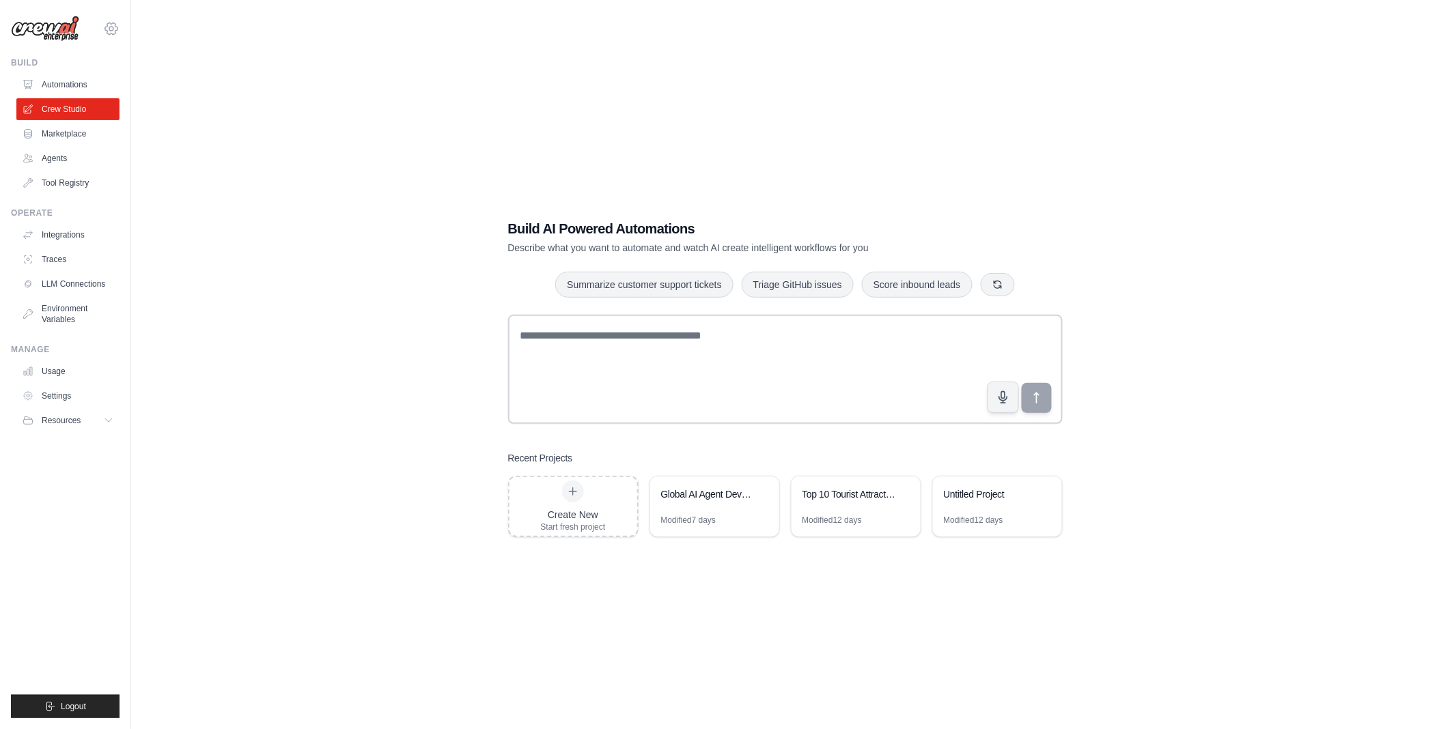
click at [115, 29] on icon at bounding box center [111, 28] width 16 height 16
click at [267, 244] on div "Build AI Powered Automations Describe what you want to automate and watch AI cr…" at bounding box center [785, 378] width 1264 height 729
click at [114, 31] on icon at bounding box center [111, 28] width 16 height 16
click at [87, 96] on link "Settings" at bounding box center [111, 92] width 120 height 25
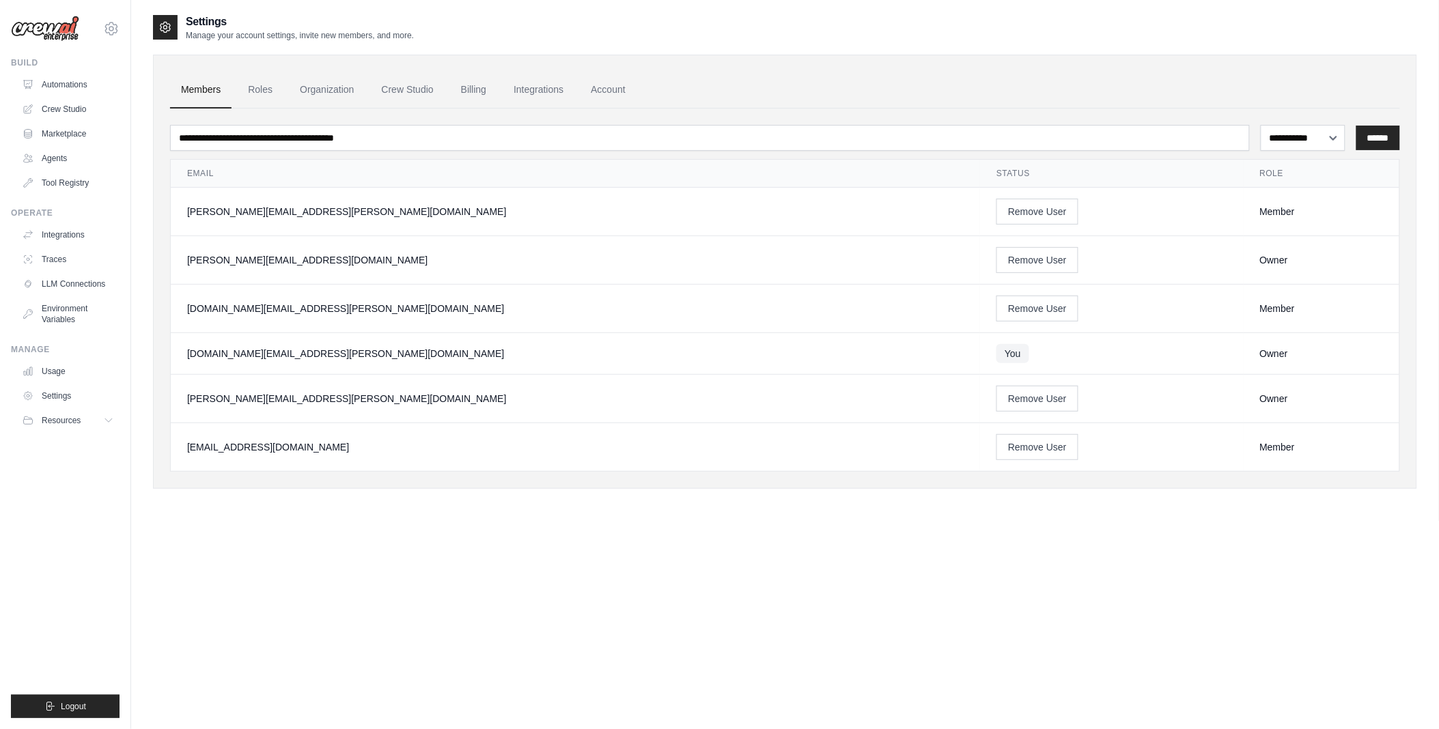
drag, startPoint x: 257, startPoint y: 519, endPoint x: 201, endPoint y: 481, distance: 67.3
click at [256, 520] on div "**********" at bounding box center [785, 378] width 1264 height 729
click at [50, 374] on link "Usage" at bounding box center [69, 372] width 103 height 22
